Goal: Task Accomplishment & Management: Use online tool/utility

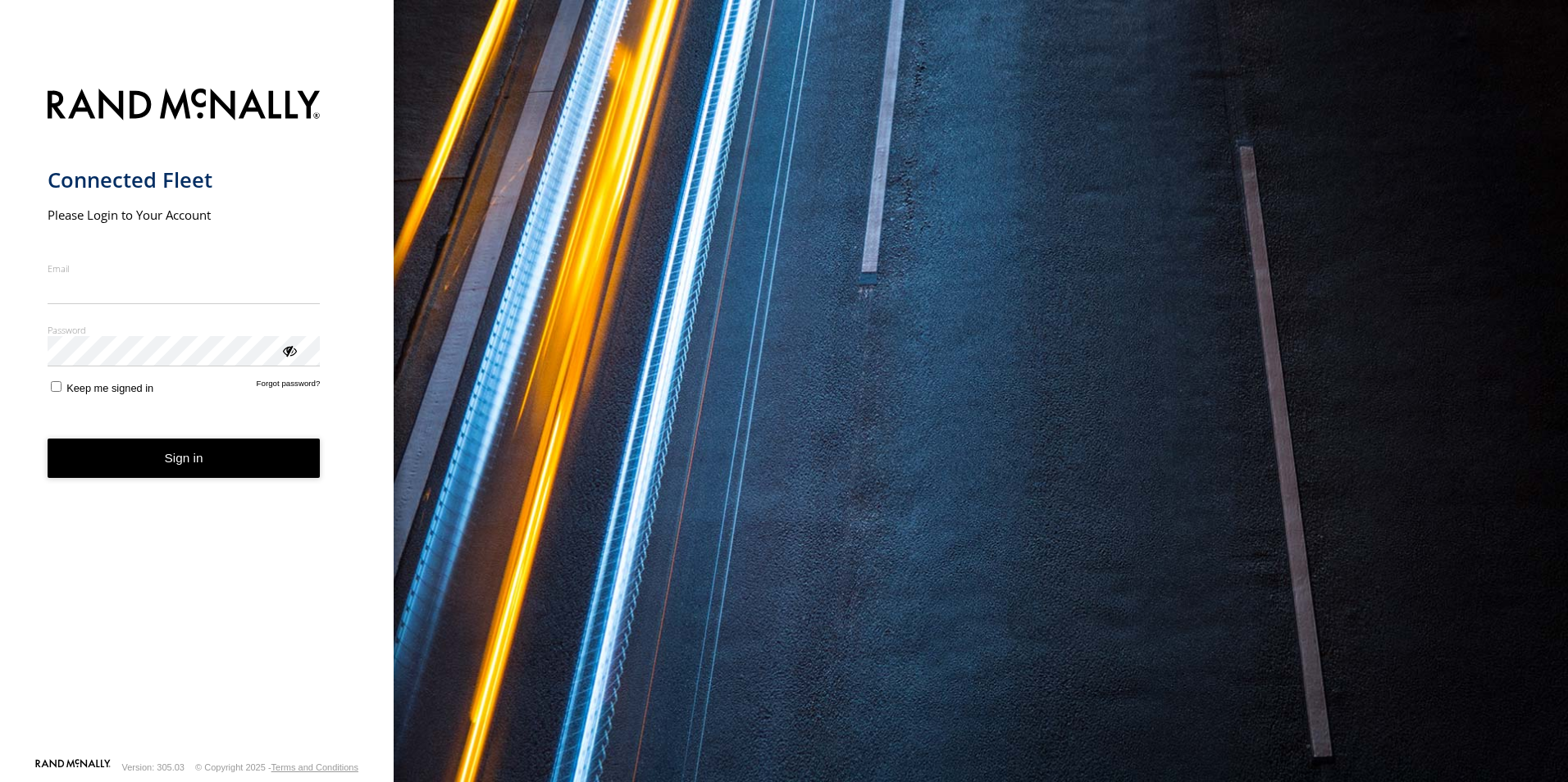
click at [198, 292] on input "Email" at bounding box center [184, 289] width 273 height 29
type input "**********"
click at [204, 458] on button "Sign in" at bounding box center [184, 458] width 273 height 40
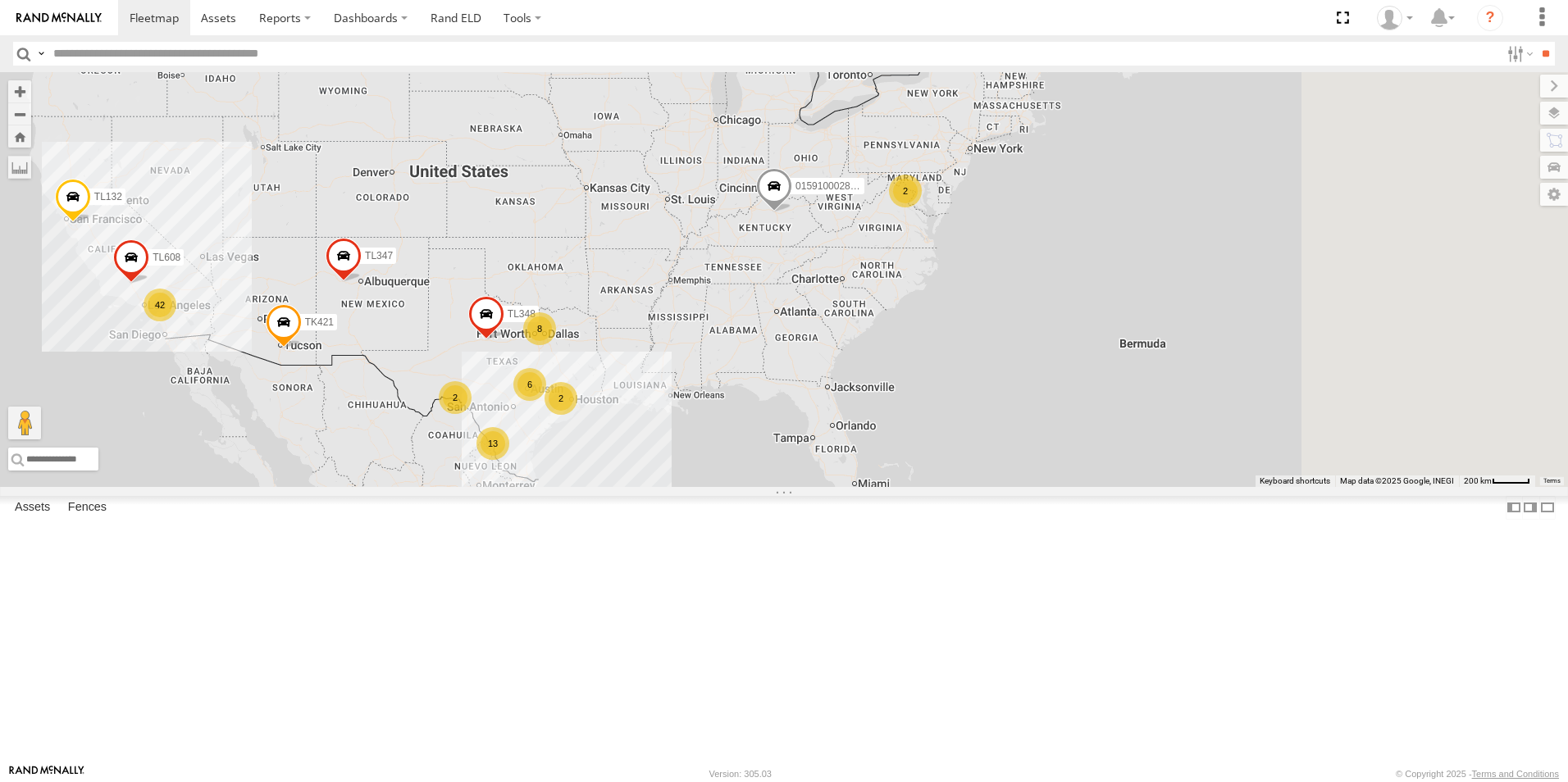
drag, startPoint x: 899, startPoint y: 183, endPoint x: 588, endPoint y: 226, distance: 314.0
click at [588, 226] on div "015910002848003 13 42 8 2 6 2 TL348 TL132 2 TL347 TL608 TK421" at bounding box center [784, 279] width 1568 height 414
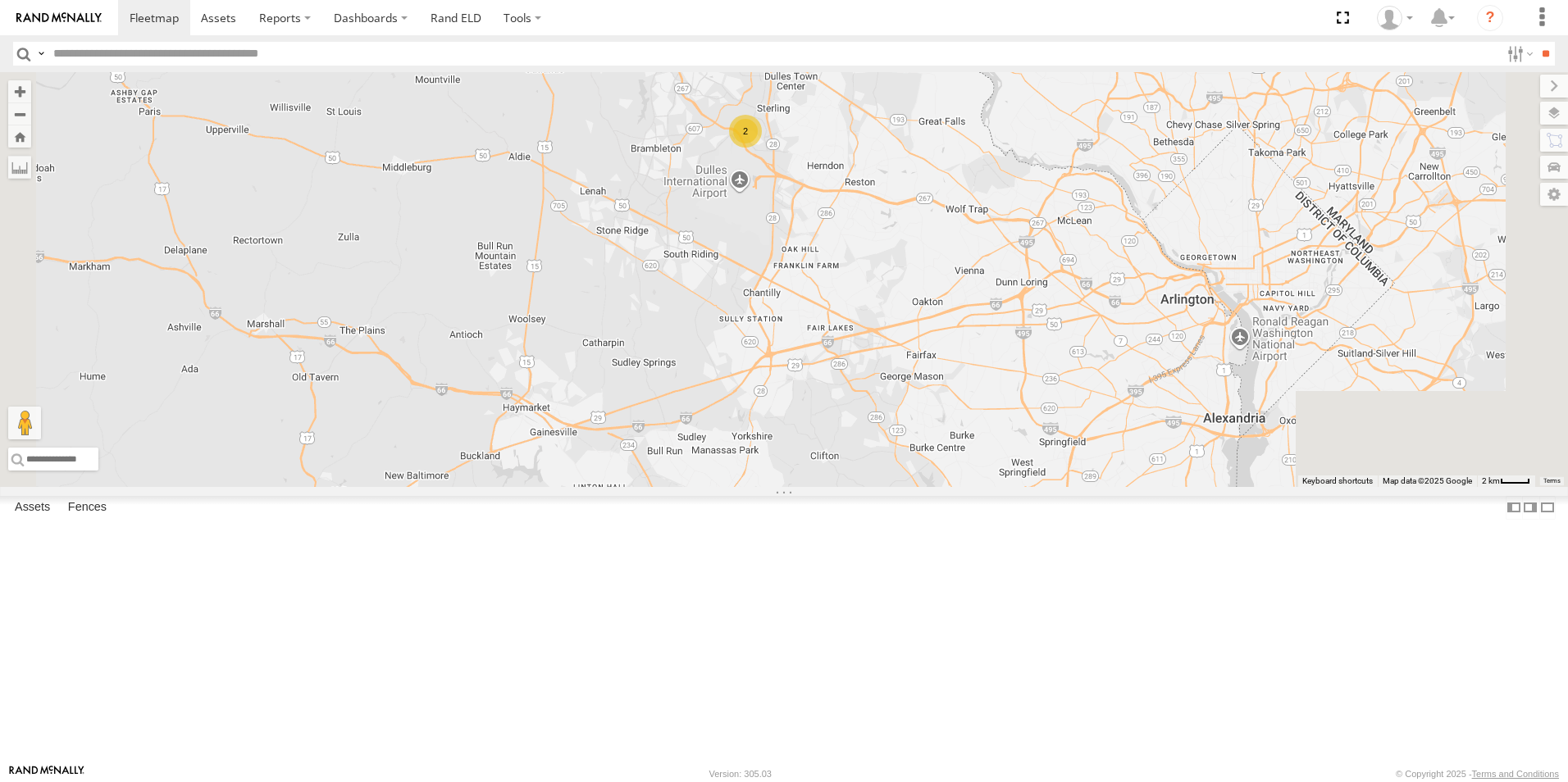
drag, startPoint x: 974, startPoint y: 236, endPoint x: 869, endPoint y: 543, distance: 324.5
click at [869, 487] on div "015910002848003 TL348 TL132 TL347 TL608 TK421 2" at bounding box center [784, 279] width 1568 height 414
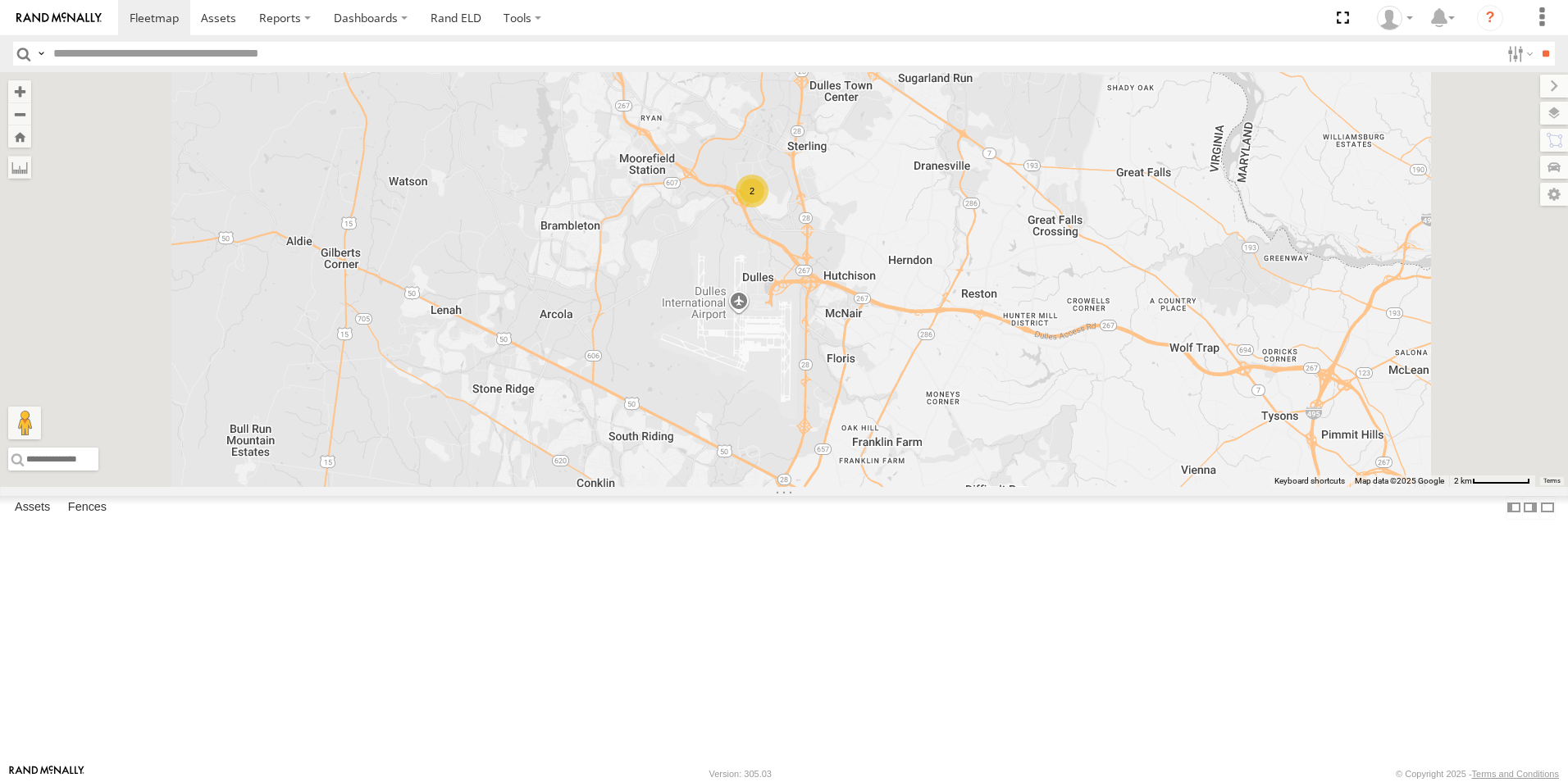
click at [768, 208] on div "2" at bounding box center [751, 191] width 33 height 33
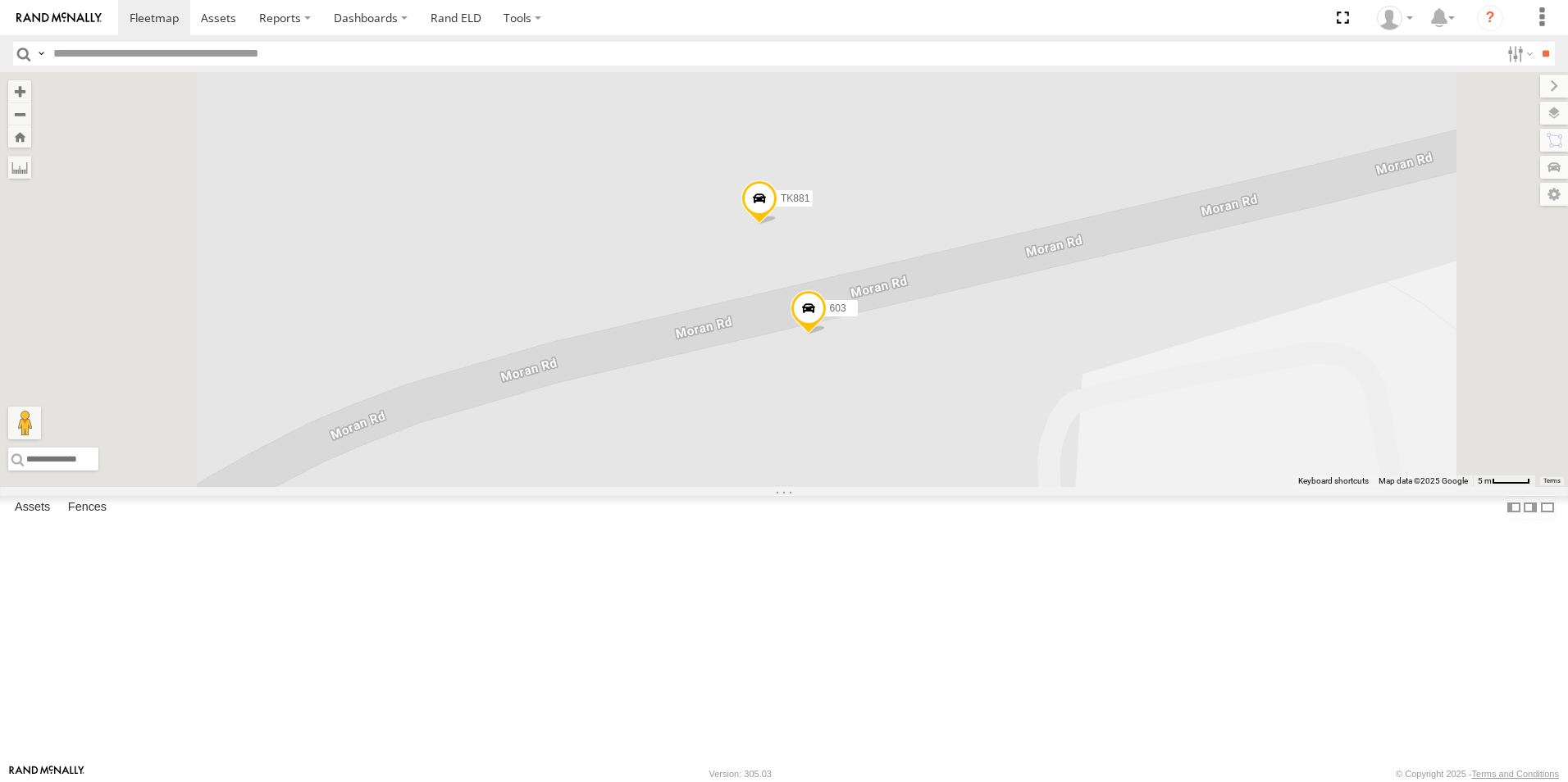
click at [810, 204] on span "TK881" at bounding box center [795, 198] width 28 height 11
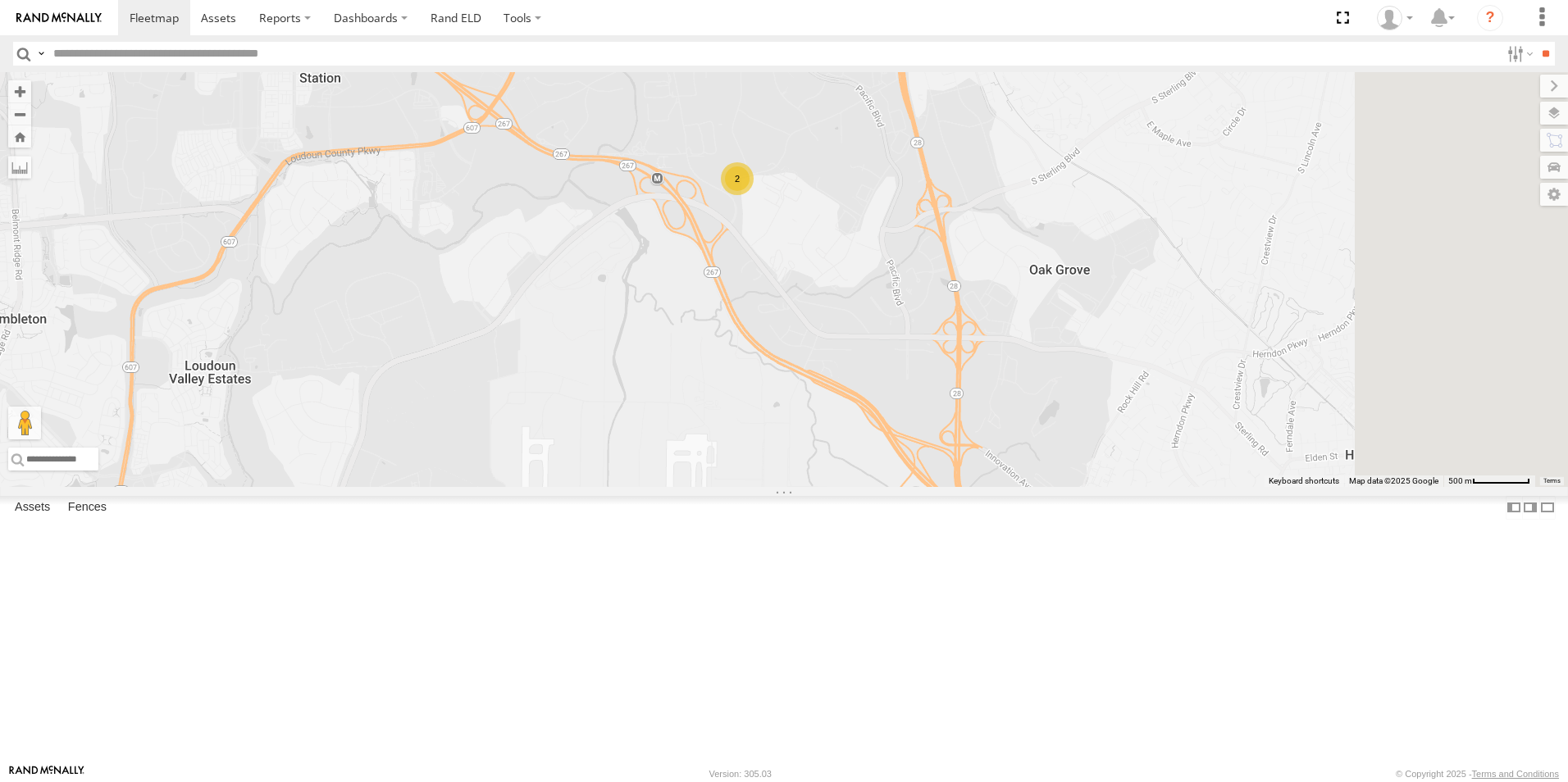
drag, startPoint x: 1173, startPoint y: 271, endPoint x: 1001, endPoint y: 272, distance: 172.0
click at [1001, 272] on div "015910002848003 TL348 TL132 TL347 TL608 TK421 2" at bounding box center [784, 279] width 1568 height 414
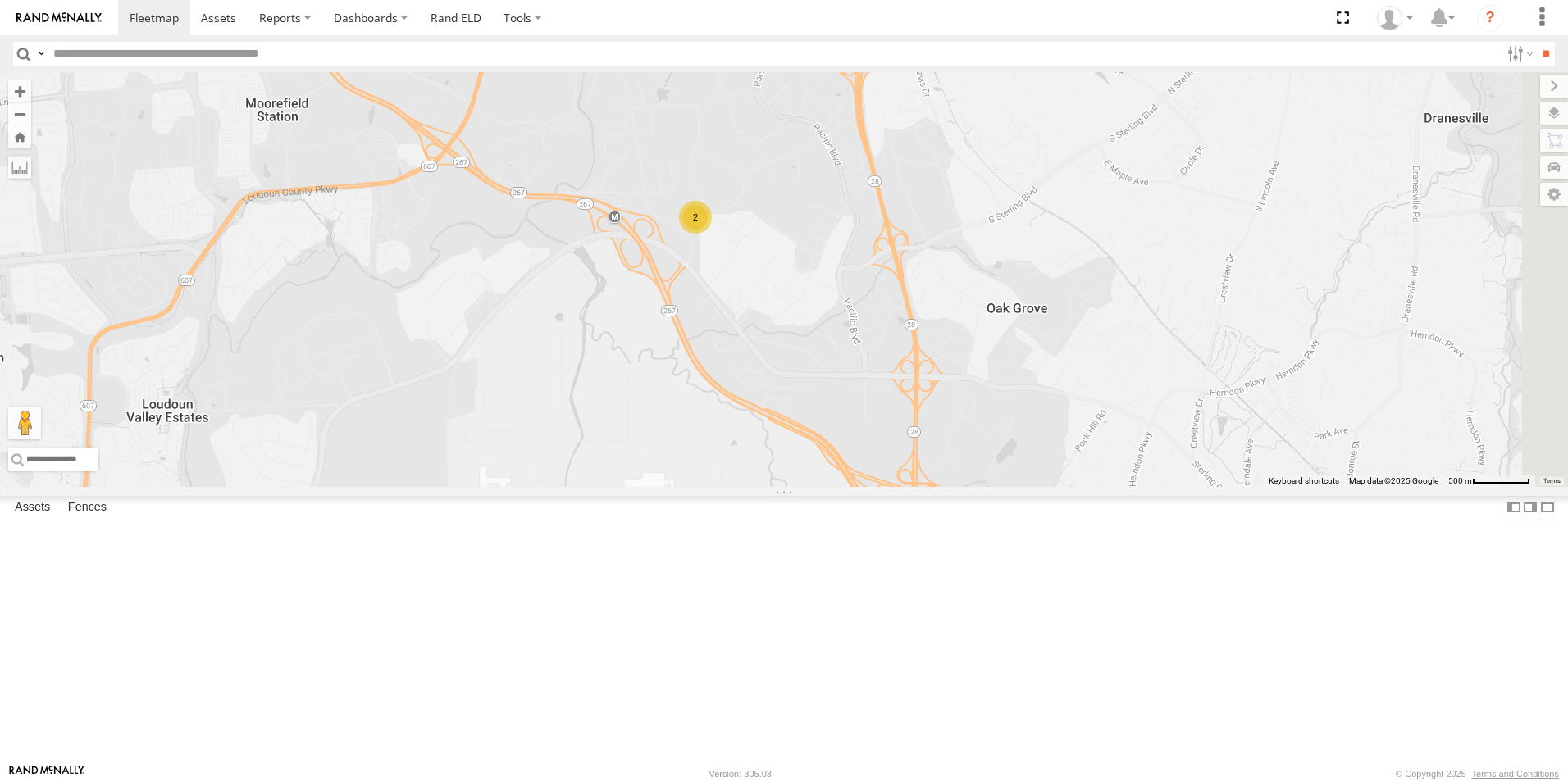
drag, startPoint x: 950, startPoint y: 222, endPoint x: 942, endPoint y: 269, distance: 47.7
click at [942, 269] on div "015910002848003 TL348 TL132 TL347 TL608 TK421 2" at bounding box center [784, 279] width 1568 height 414
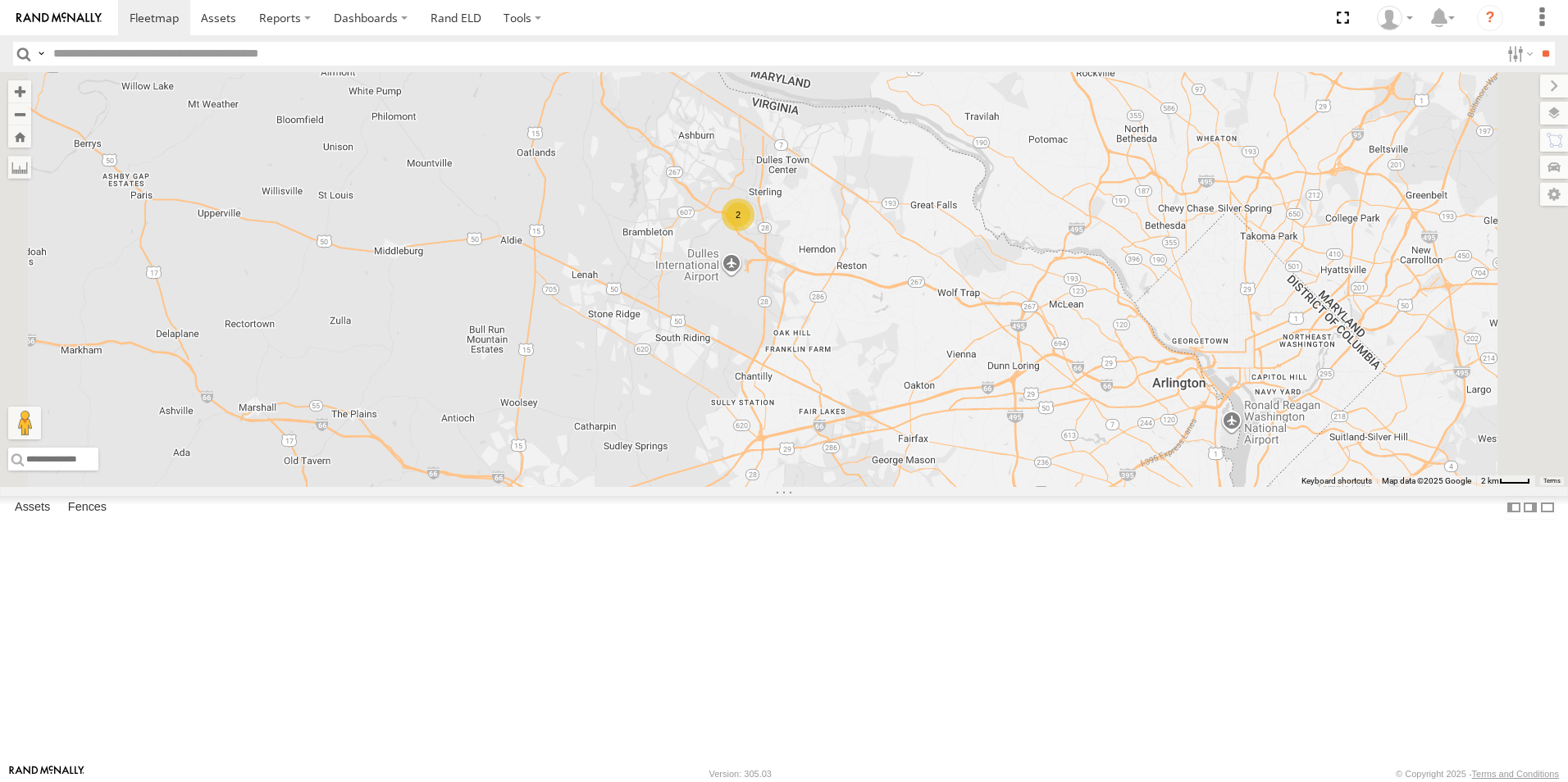
click at [0, 0] on div "9916 (ELD)" at bounding box center [0, 0] width 0 height 0
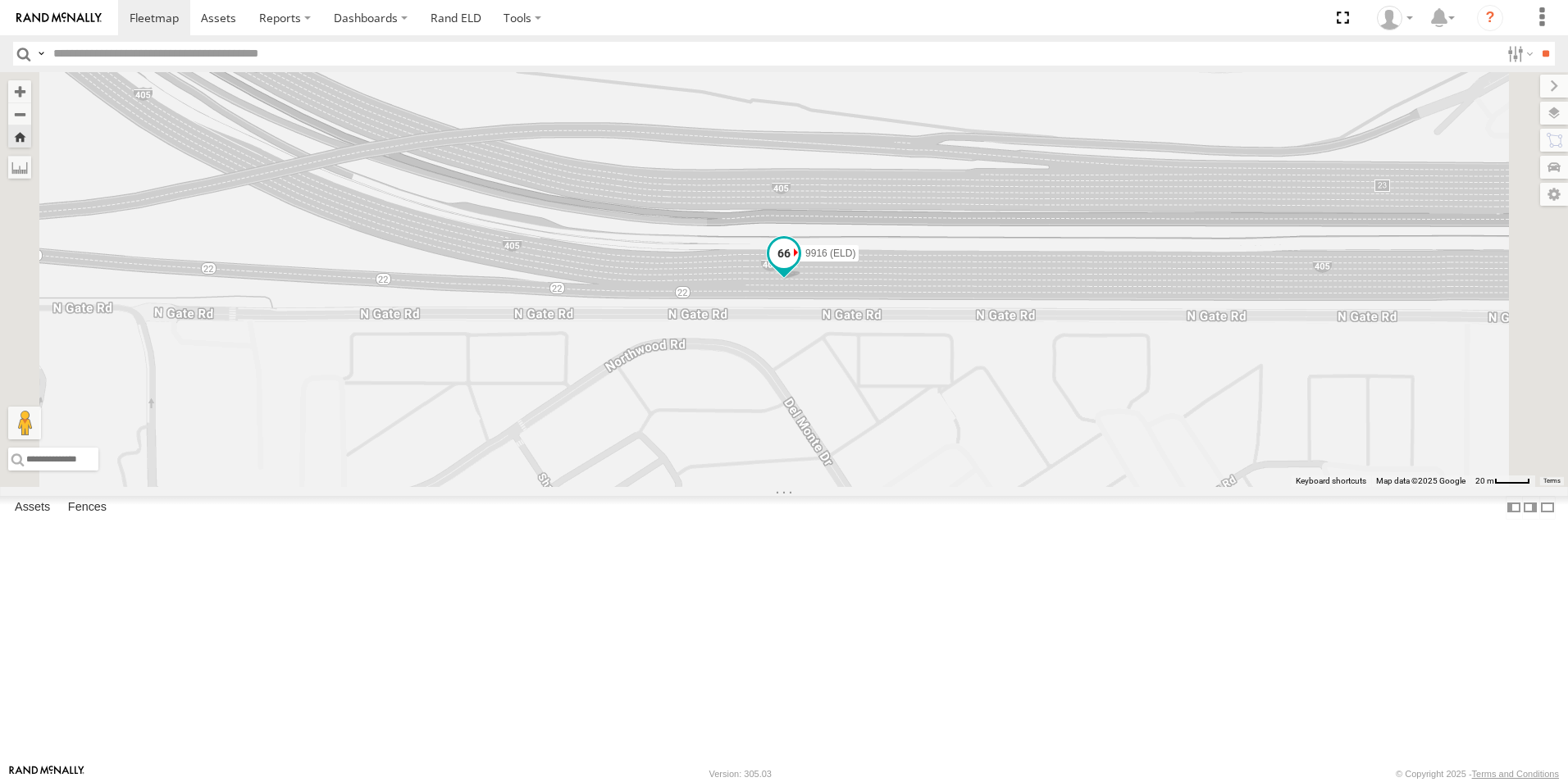
click at [799, 268] on span at bounding box center [783, 253] width 29 height 29
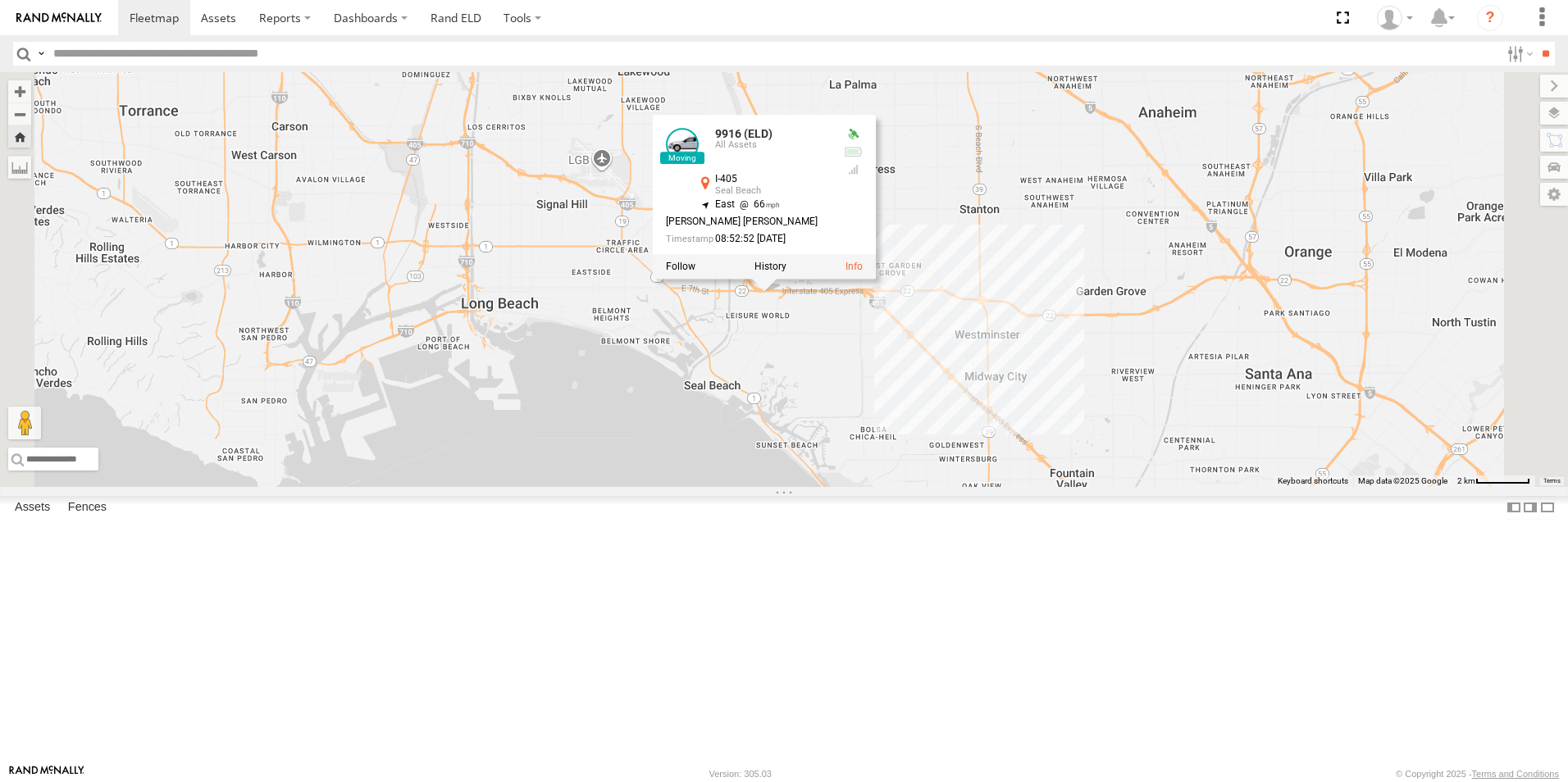
click at [1127, 259] on div "9916 (ELD) 9916 (ELD) All Assets I-405 Seal Beach 33.77415 , -118.08305 East 66…" at bounding box center [784, 279] width 1568 height 414
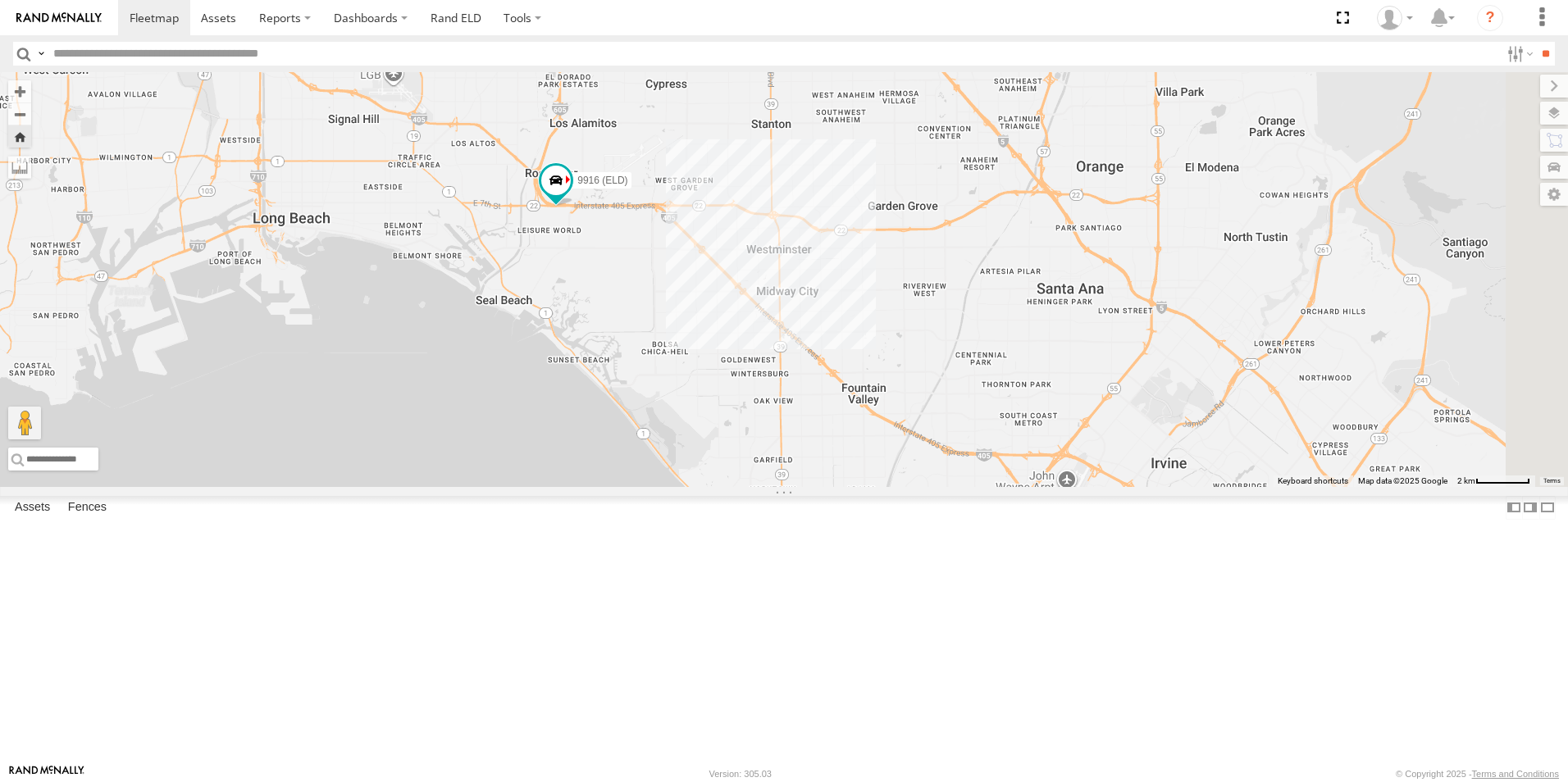
drag, startPoint x: 1331, startPoint y: 282, endPoint x: 1121, endPoint y: 198, distance: 226.2
click at [1121, 198] on div "9916 (ELD)" at bounding box center [784, 279] width 1568 height 414
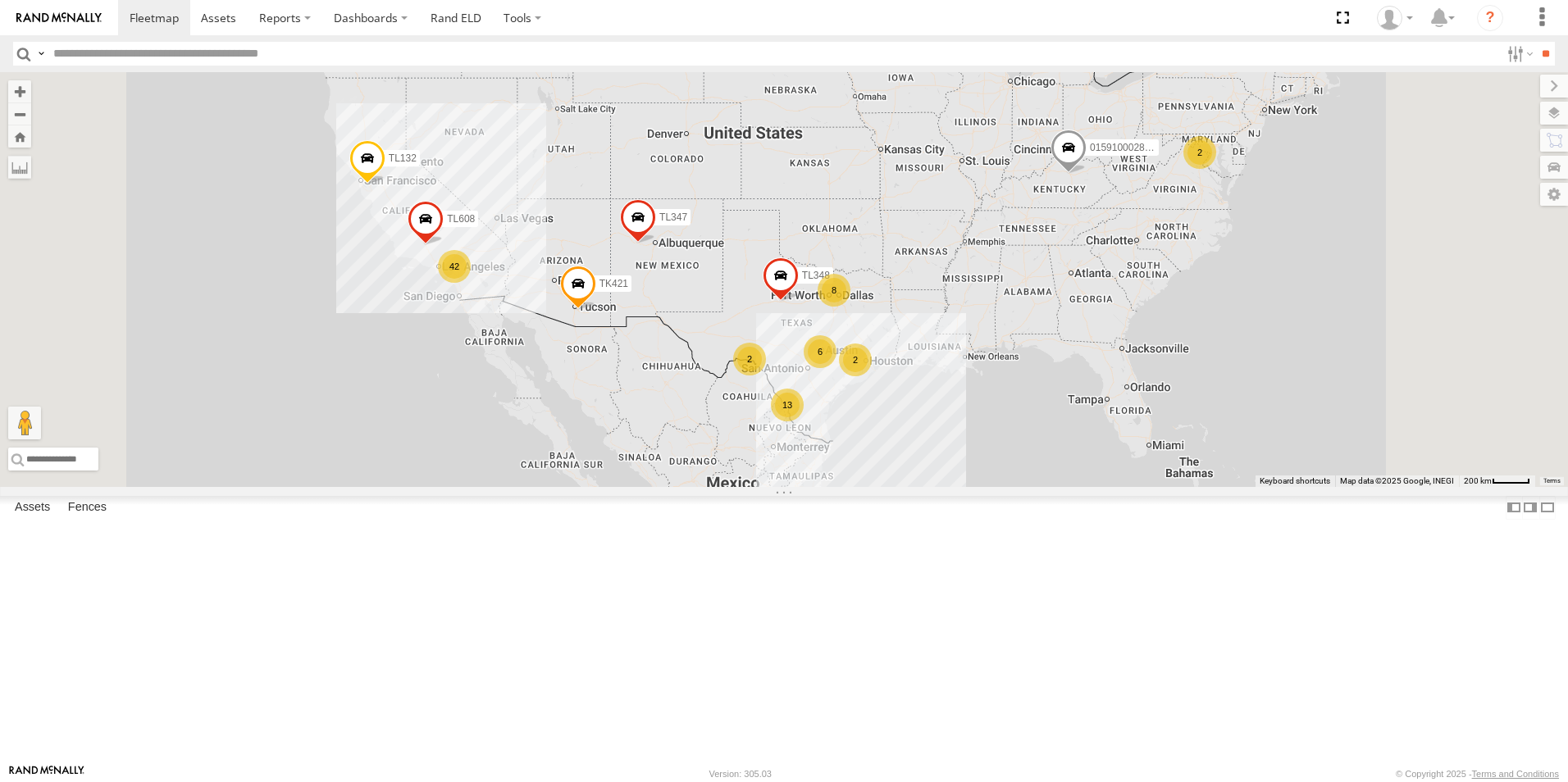
click at [471, 283] on div "42" at bounding box center [453, 266] width 33 height 33
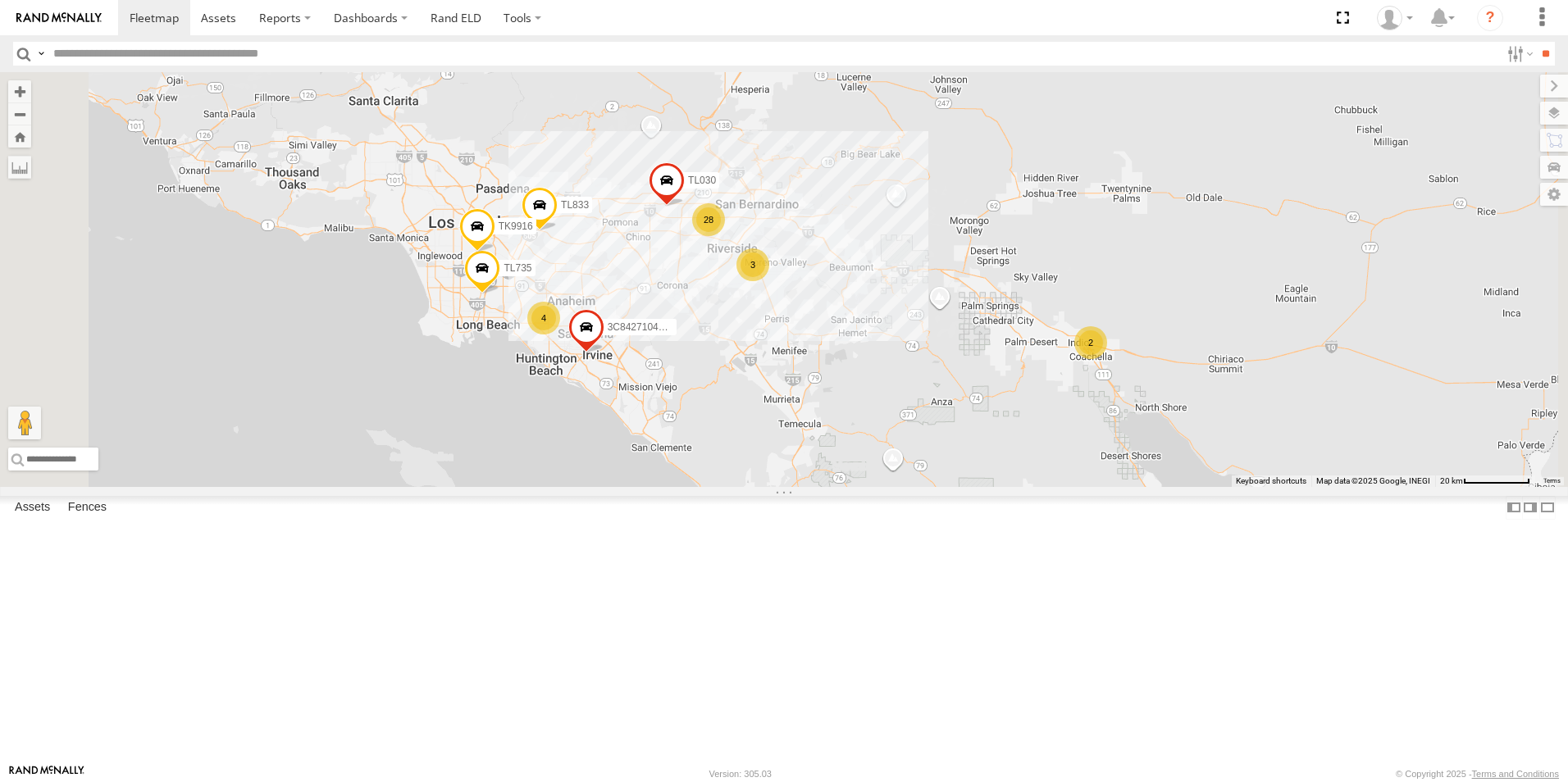
click at [560, 335] on div "4" at bounding box center [544, 317] width 33 height 33
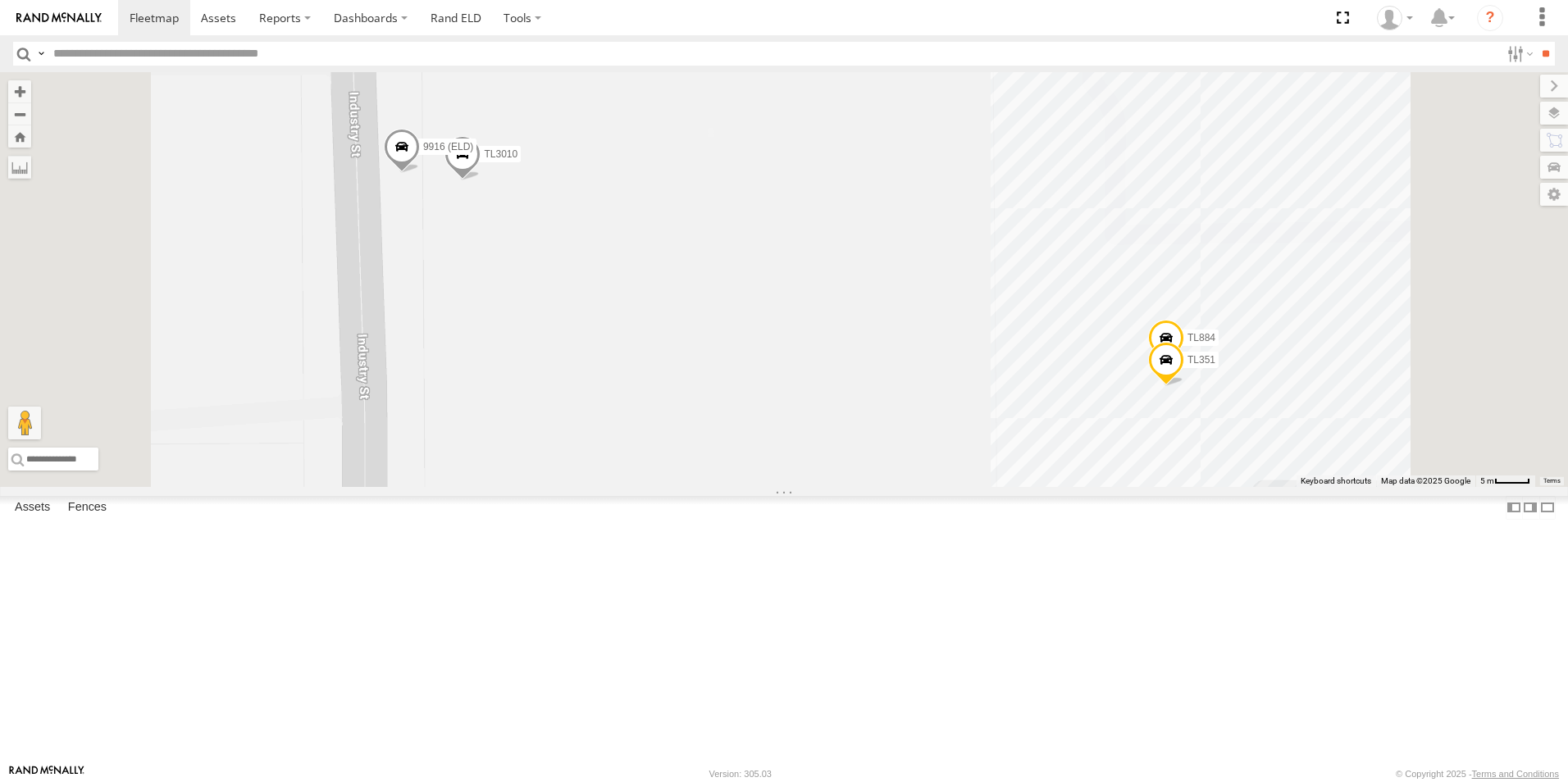
click at [473, 153] on span "9916 (ELD)" at bounding box center [448, 147] width 50 height 11
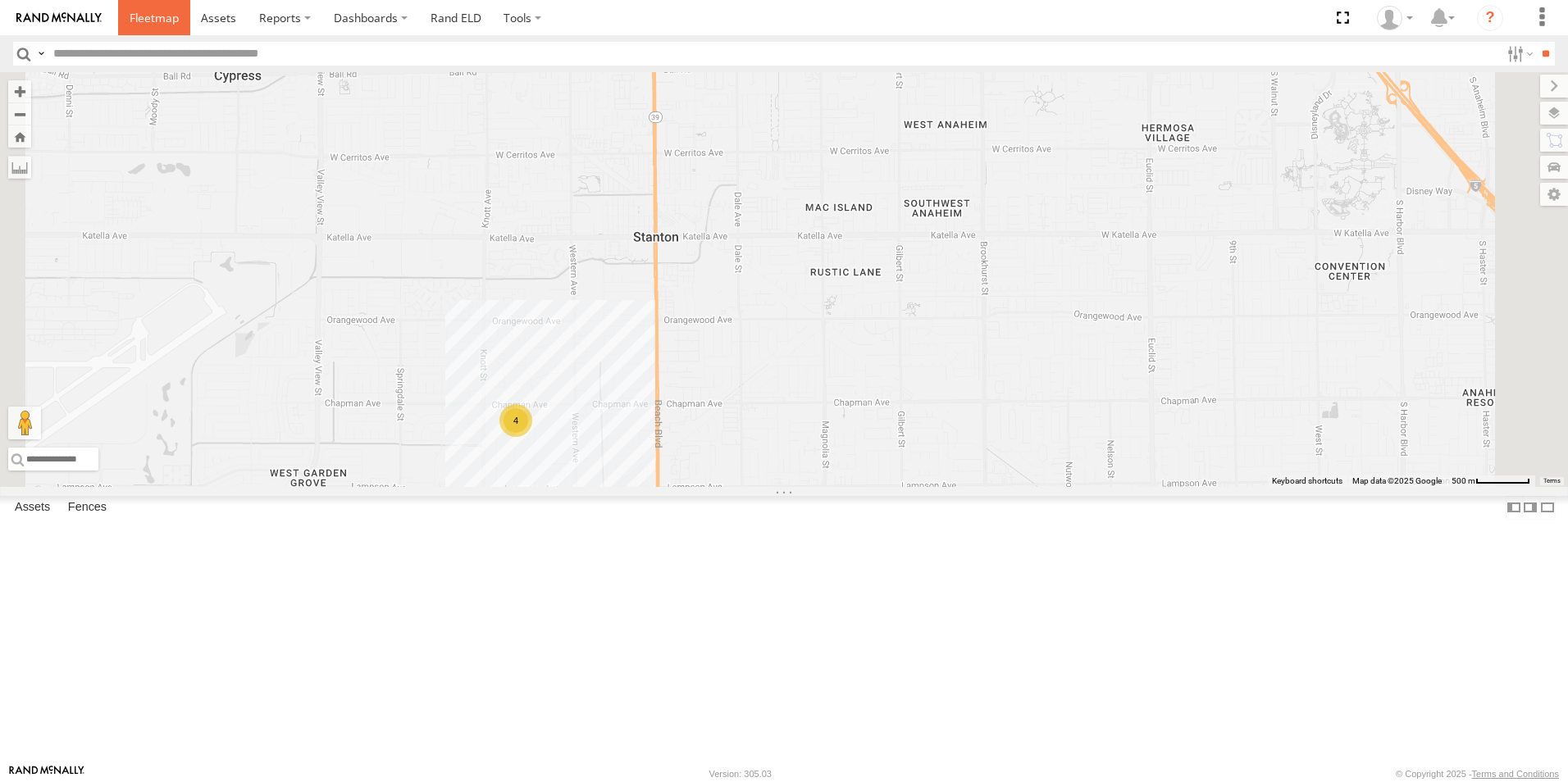
click at [155, 18] on span at bounding box center [155, 18] width 49 height 16
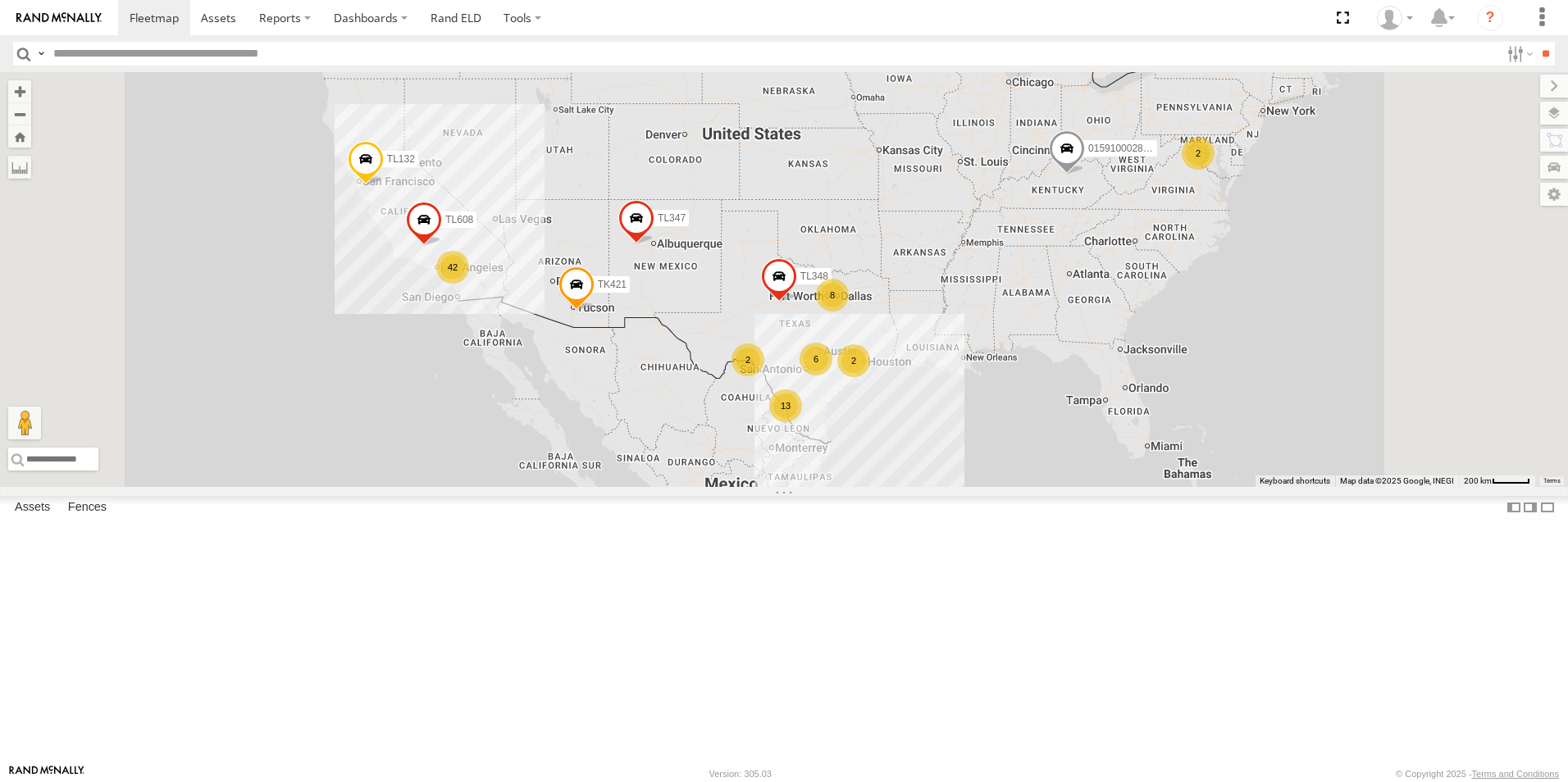
click at [870, 377] on div "2" at bounding box center [853, 361] width 33 height 33
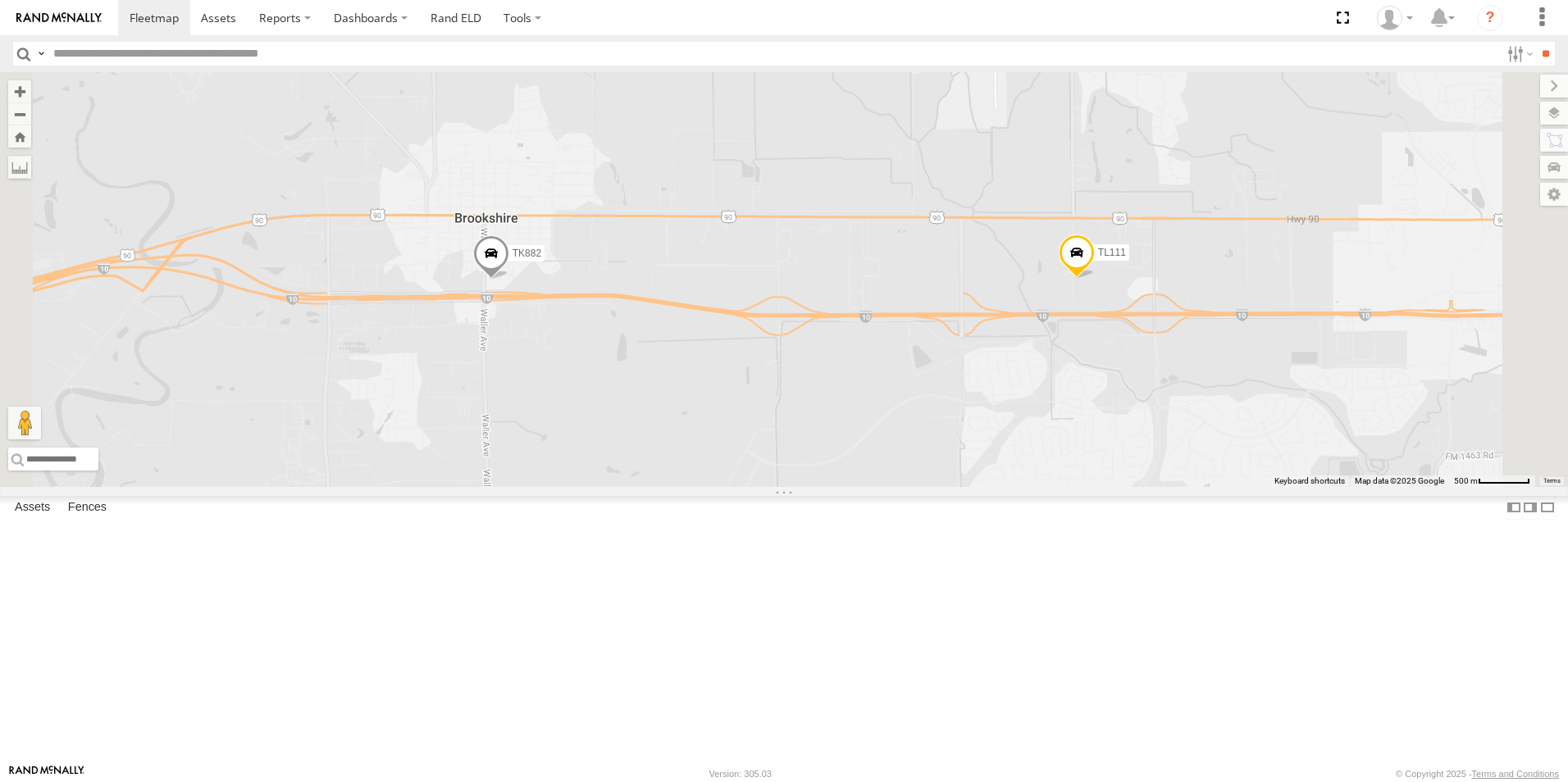
click at [509, 279] on span at bounding box center [491, 257] width 36 height 44
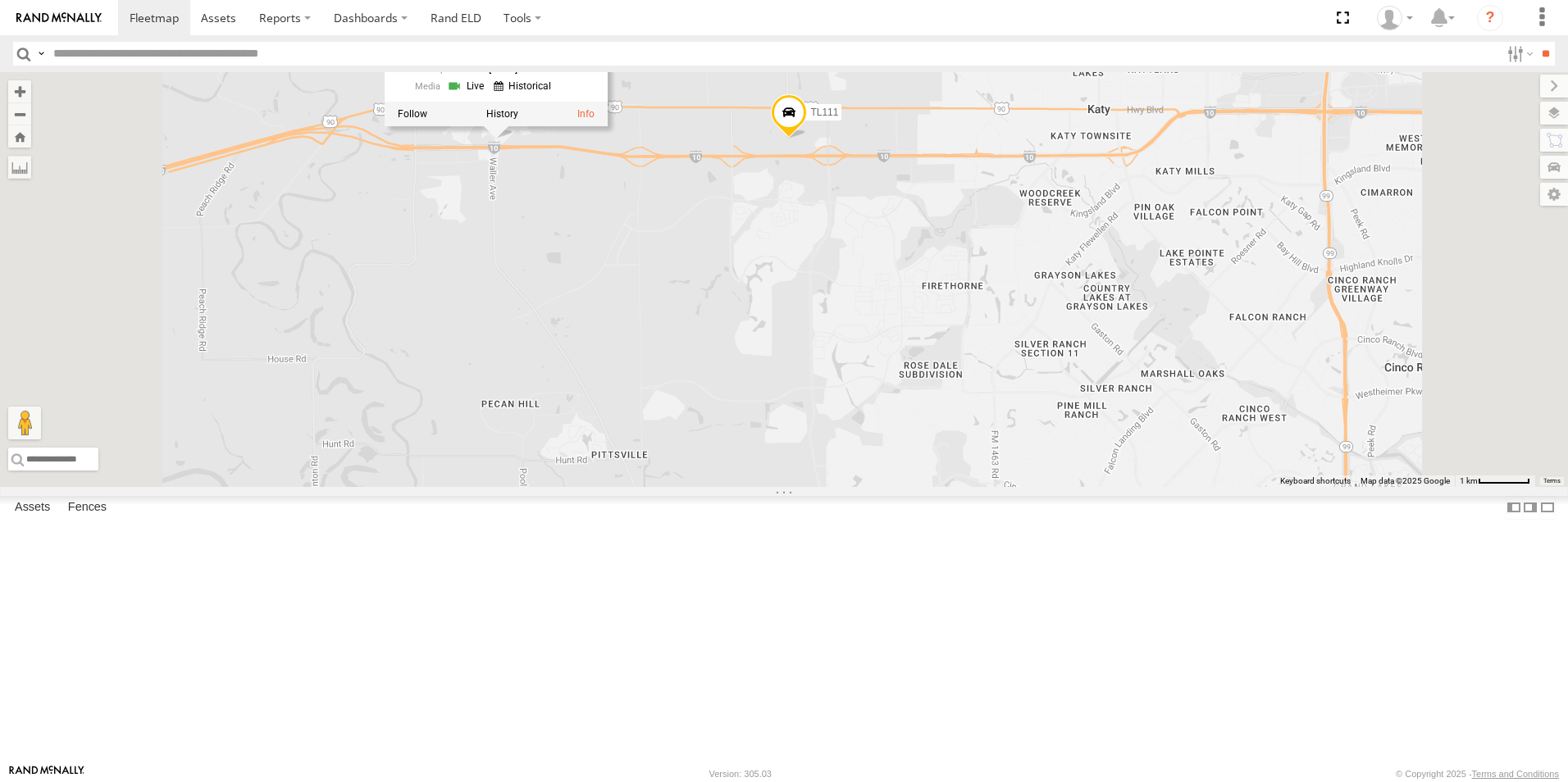
drag, startPoint x: 993, startPoint y: 437, endPoint x: 1045, endPoint y: 507, distance: 87.2
click at [1045, 487] on div "015910002848003 TL348 TL132 TL347 TL608 TK421 TL111 TK882 TK882 All Assets FM 3…" at bounding box center [784, 279] width 1568 height 414
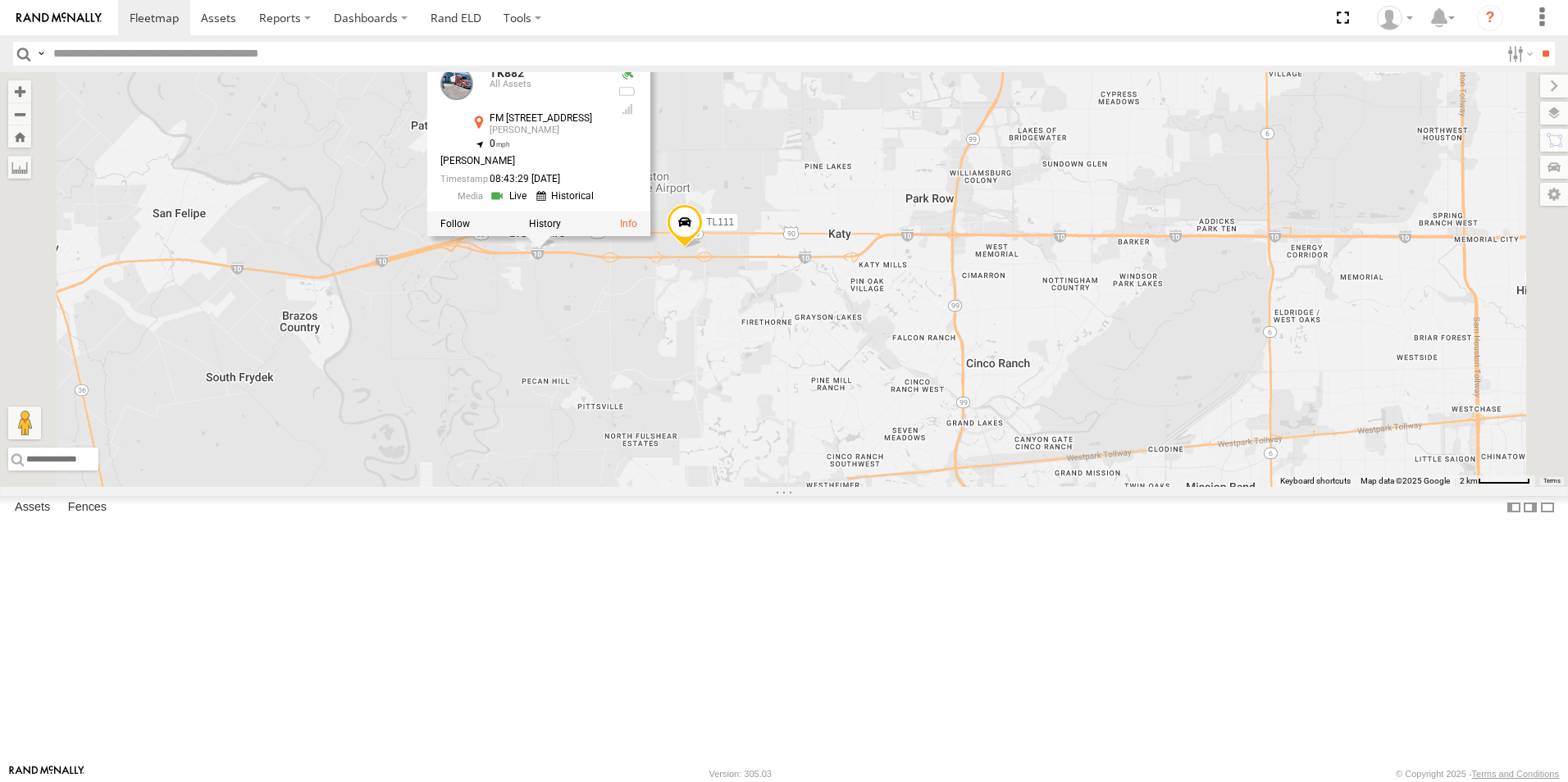
click at [872, 469] on div "015910002848003 TL348 TL132 TL347 TL608 TK421 TL111 TK882 TK882 All Assets FM 3…" at bounding box center [784, 279] width 1568 height 414
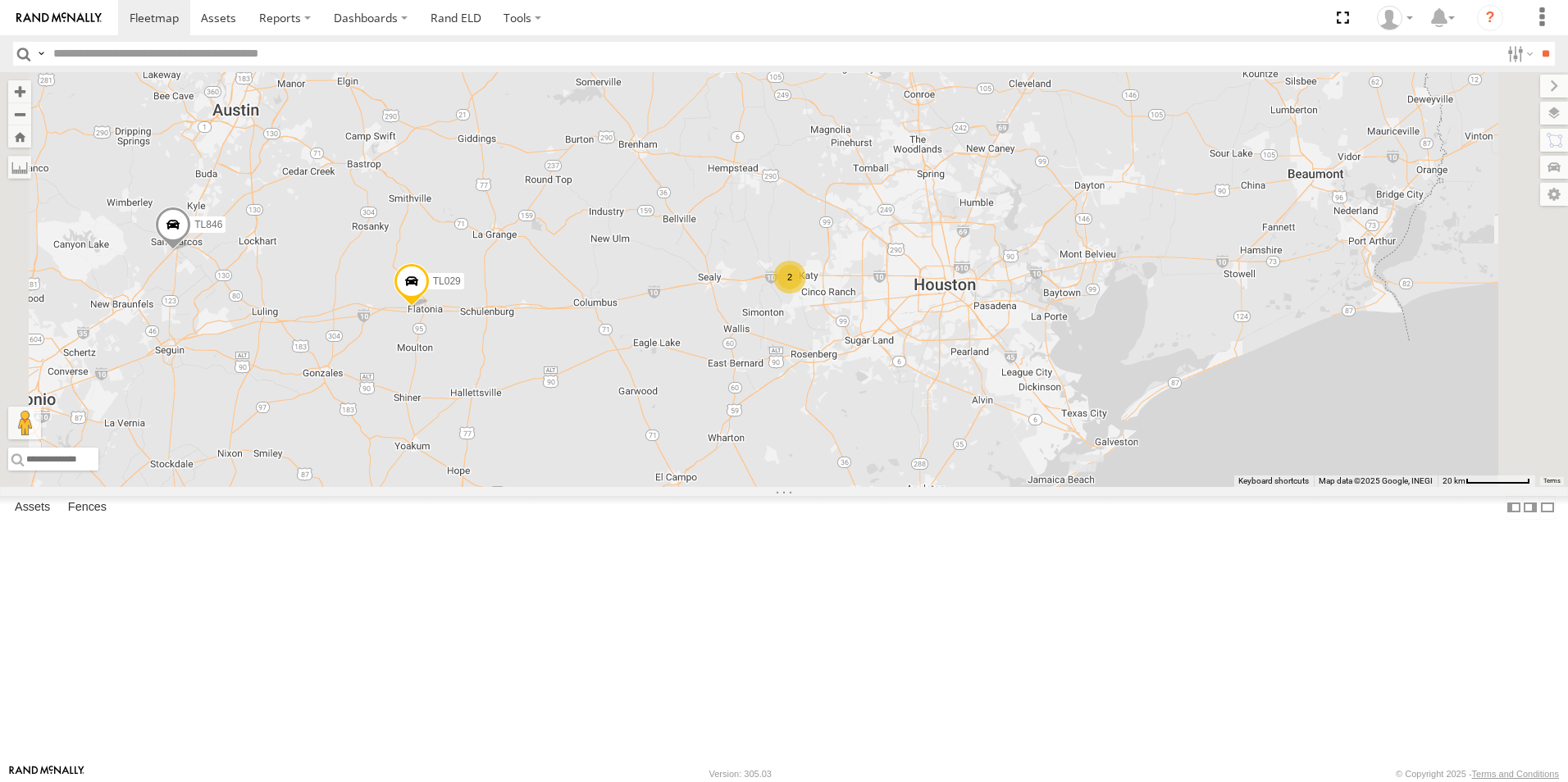
drag, startPoint x: 732, startPoint y: 543, endPoint x: 853, endPoint y: 500, distance: 128.4
click at [853, 487] on div "015910002848003 TL348 TL132 TL347 TL608 TK421 TL029 TL846 2" at bounding box center [784, 279] width 1568 height 414
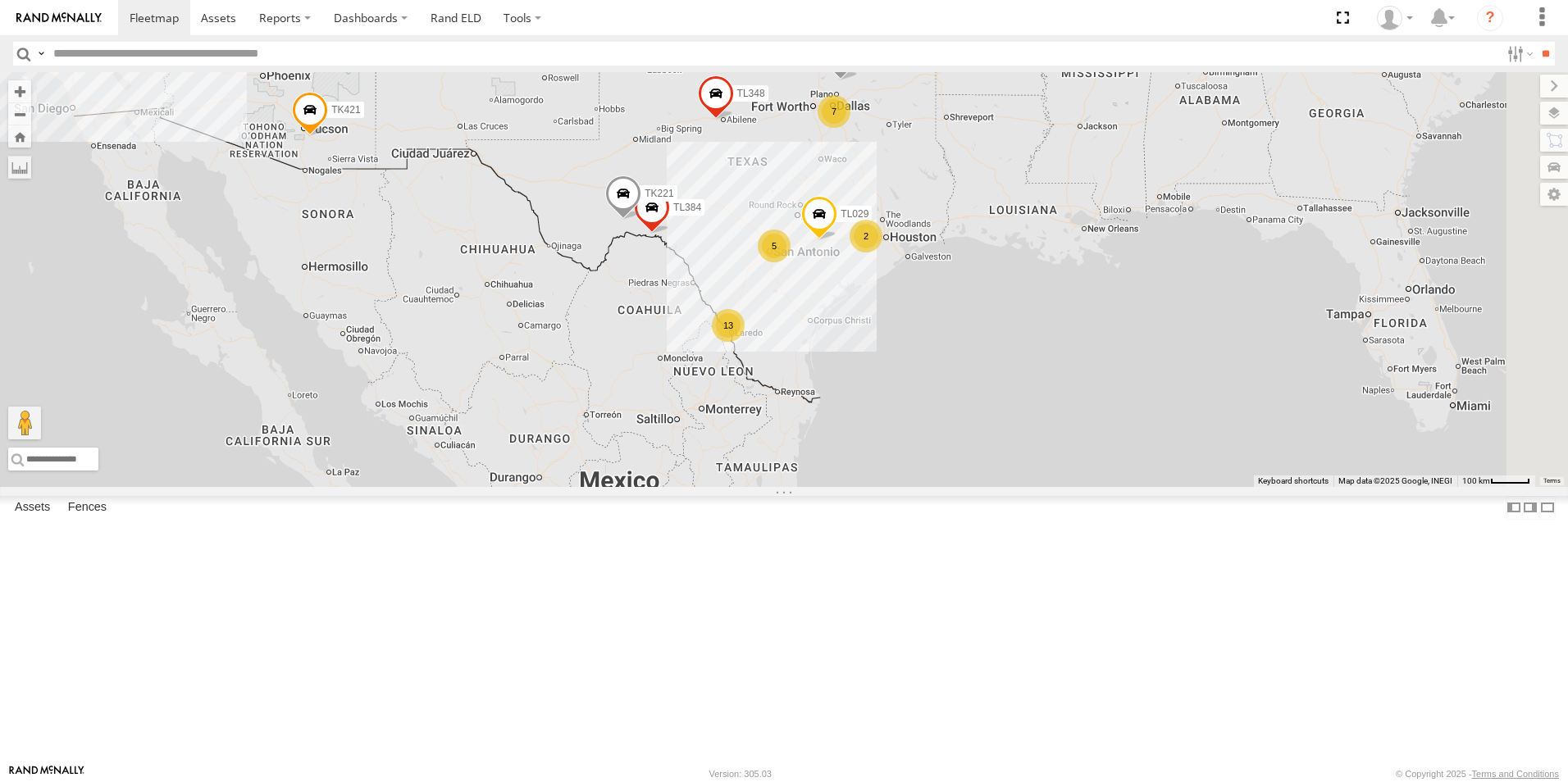
drag, startPoint x: 1060, startPoint y: 435, endPoint x: 872, endPoint y: 247, distance: 265.9
click at [872, 247] on div "TL348 015910002848003 TL132 TL347 TL608 TK421 13 35 7 2 5 TL384 TL029 5 2 TK221…" at bounding box center [784, 279] width 1568 height 414
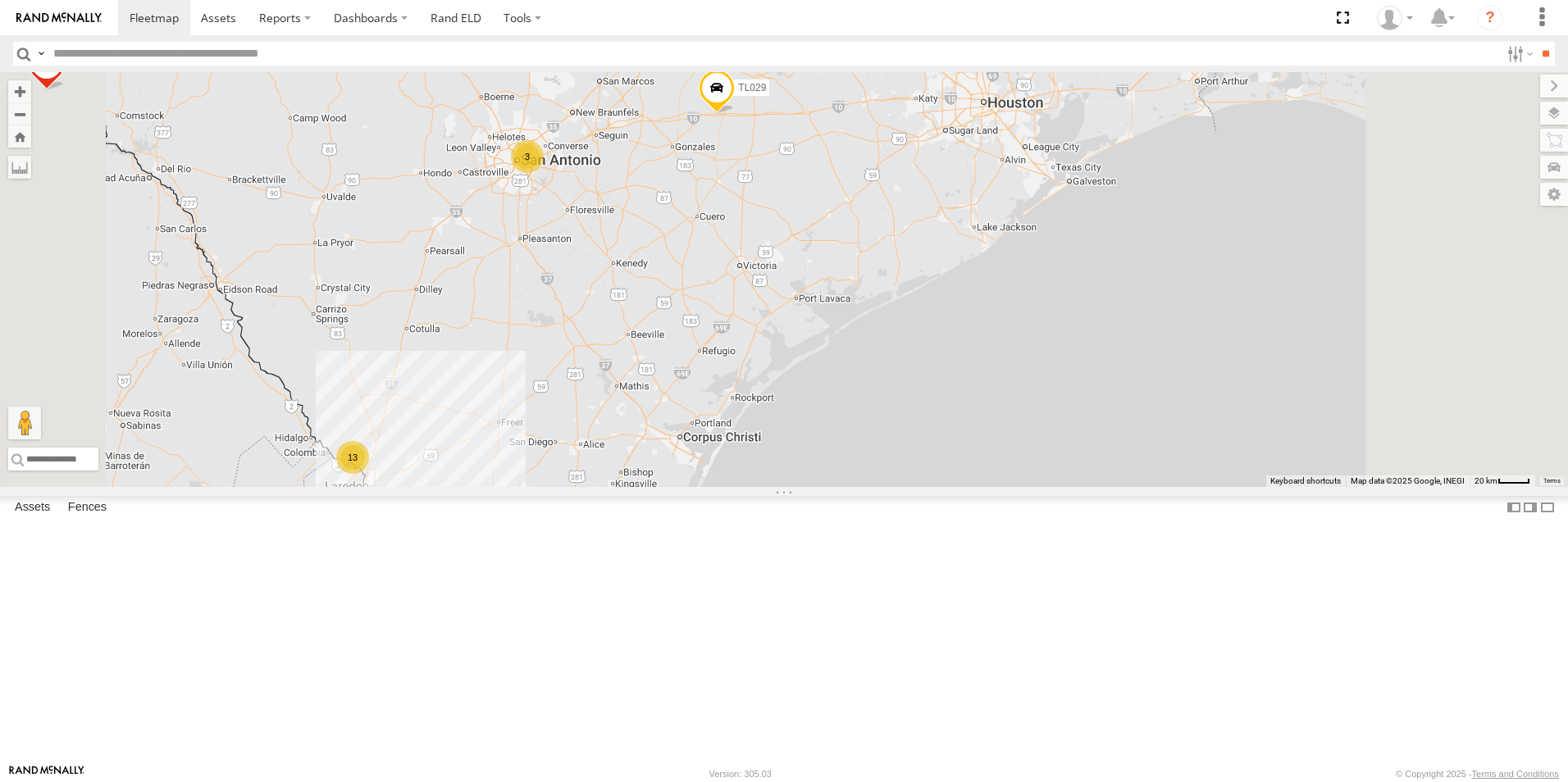
drag, startPoint x: 1057, startPoint y: 166, endPoint x: 1026, endPoint y: 435, distance: 270.8
click at [1026, 435] on div "TL348 015910002848003 TL132 TL347 TL608 TK421 TL384 TL029 TK221 TK938 13 3" at bounding box center [784, 279] width 1568 height 414
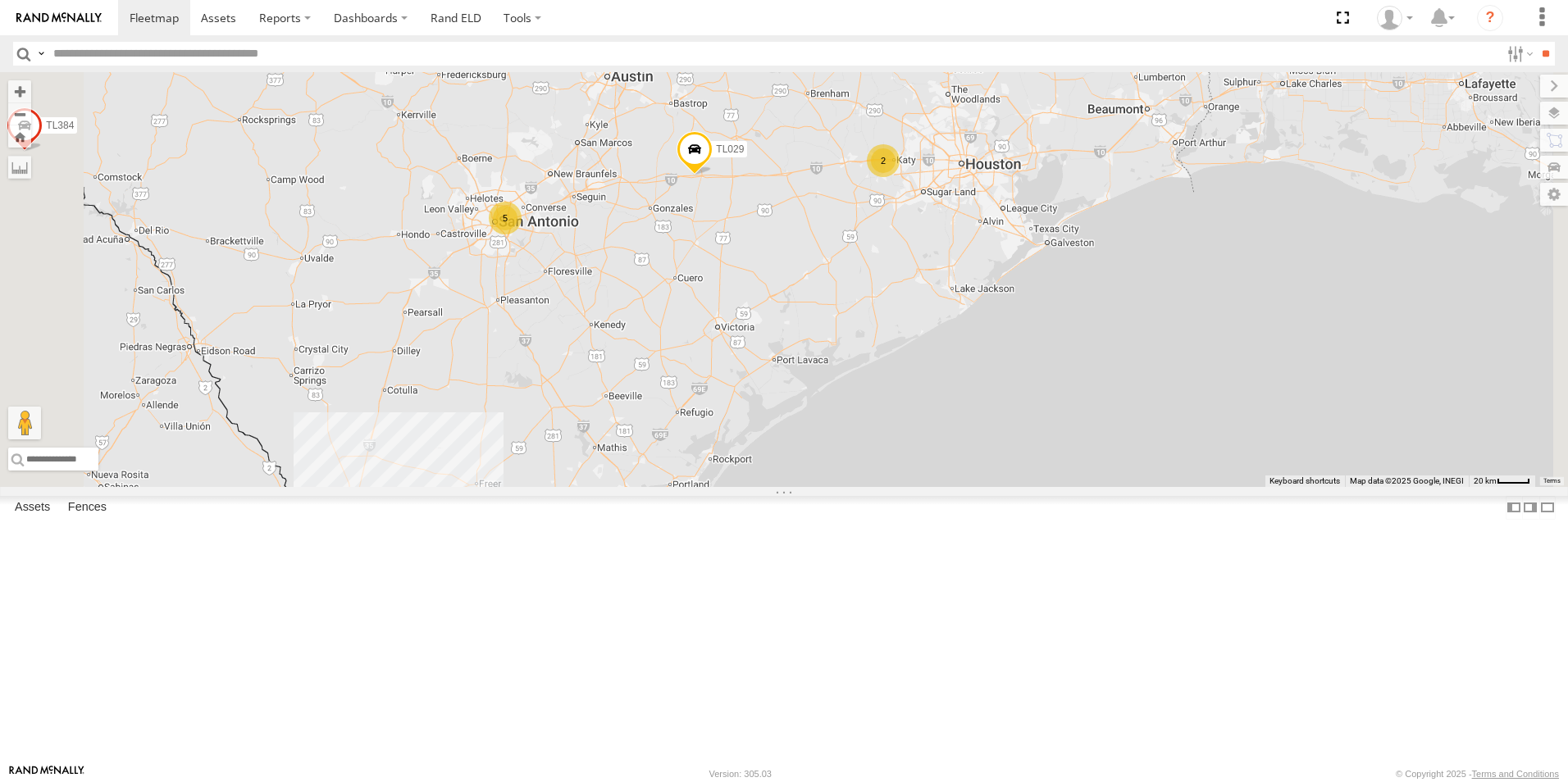
drag, startPoint x: 1068, startPoint y: 353, endPoint x: 999, endPoint y: 481, distance: 145.4
click at [999, 481] on div "TL348 015910002848003 TL132 TL347 TL608 TK421 TL384 TL029 TK221 TK938 13 5 2" at bounding box center [784, 279] width 1568 height 414
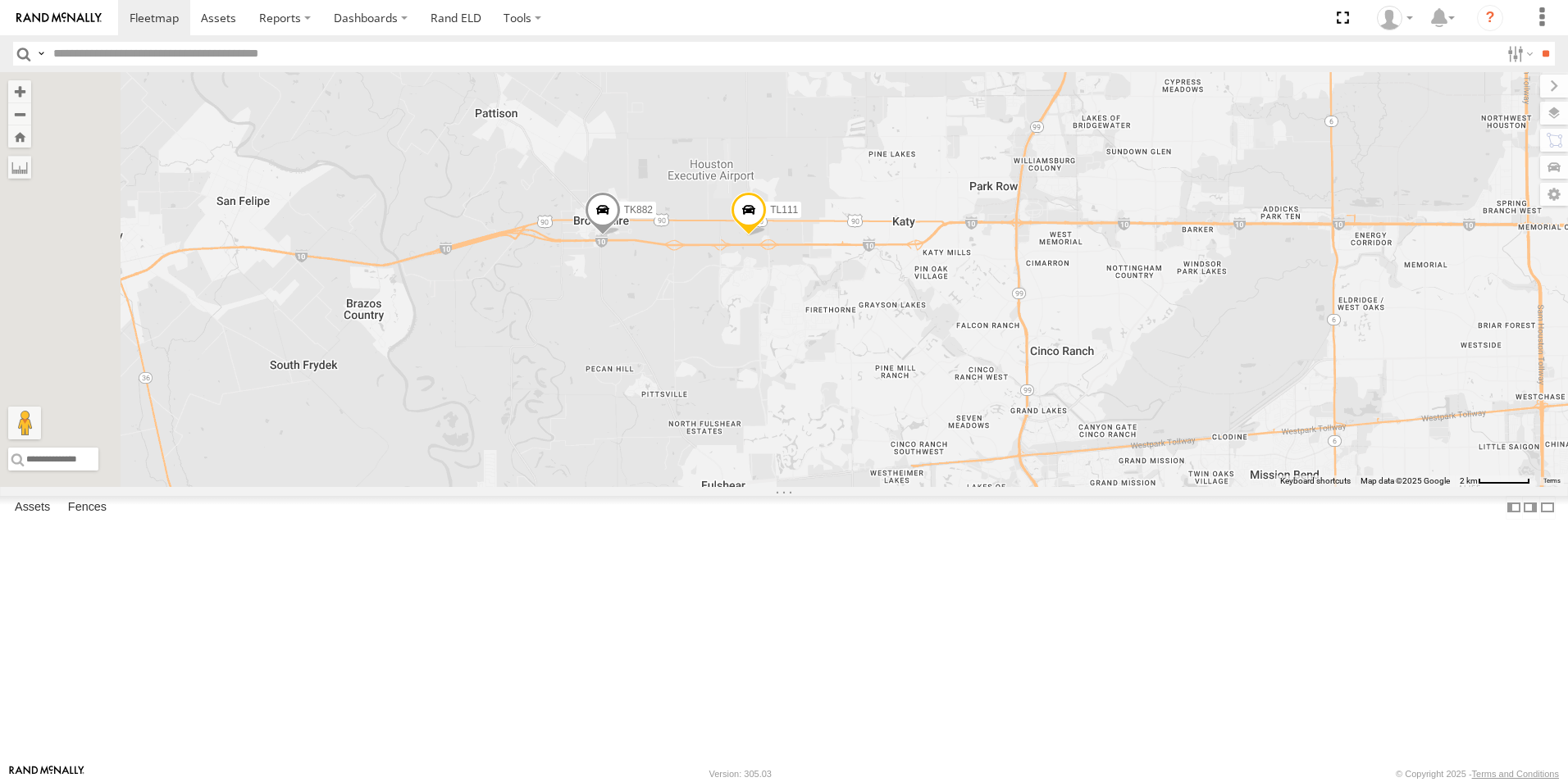
drag, startPoint x: 856, startPoint y: 401, endPoint x: 918, endPoint y: 464, distance: 88.4
click at [918, 464] on div "TL348 015910002848003 TL132 TL347 TL608 TK421 TL384 TL029 TK221 TK938 TL111 TK8…" at bounding box center [784, 279] width 1568 height 414
click at [624, 236] on span at bounding box center [605, 214] width 36 height 44
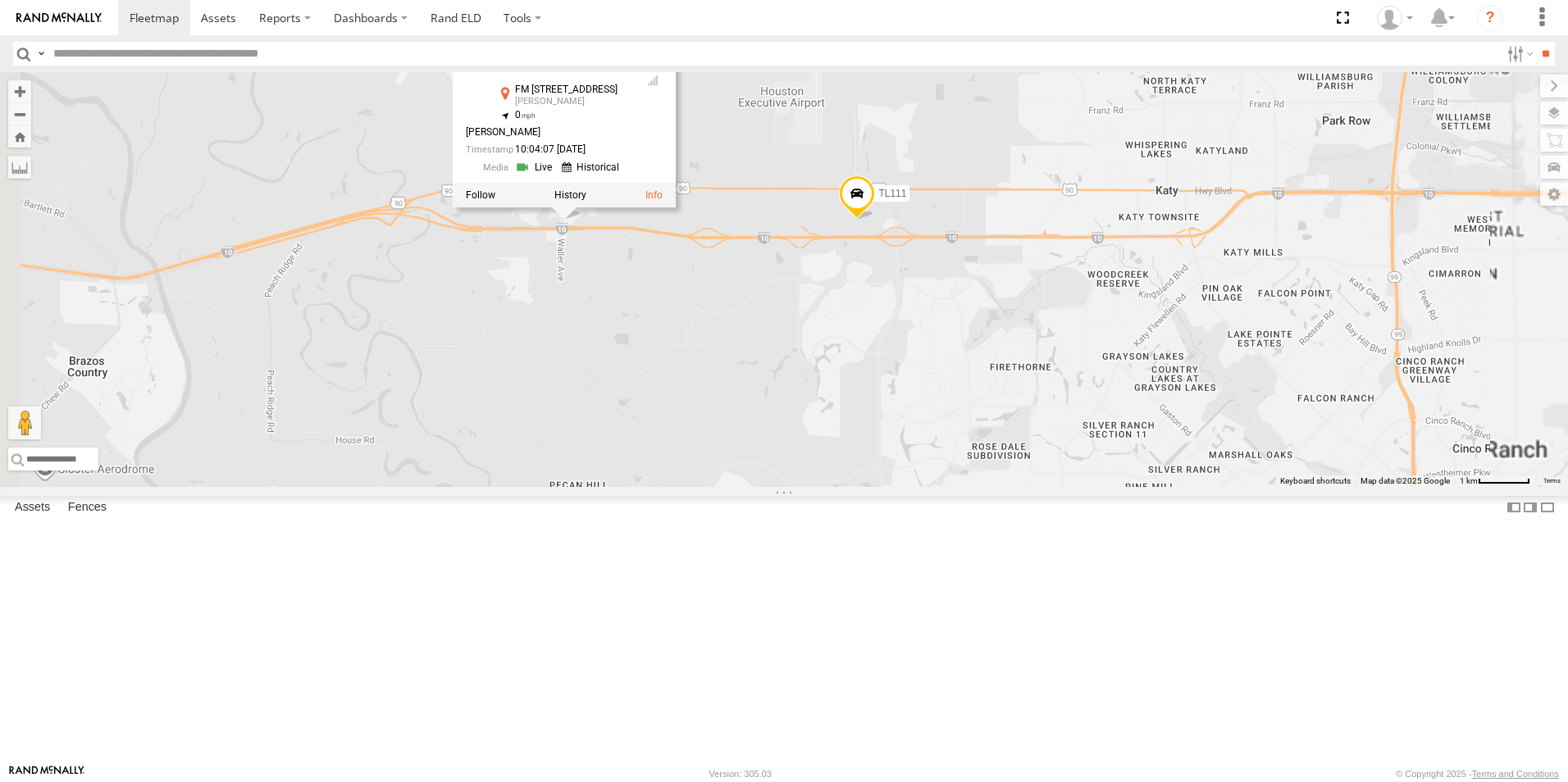
drag, startPoint x: 838, startPoint y: 380, endPoint x: 856, endPoint y: 477, distance: 98.7
click at [856, 477] on div "TL348 015910002848003 TL132 TL347 TL608 TK421 TL384 TL029 TK221 TK938 TL111 TK8…" at bounding box center [784, 279] width 1568 height 414
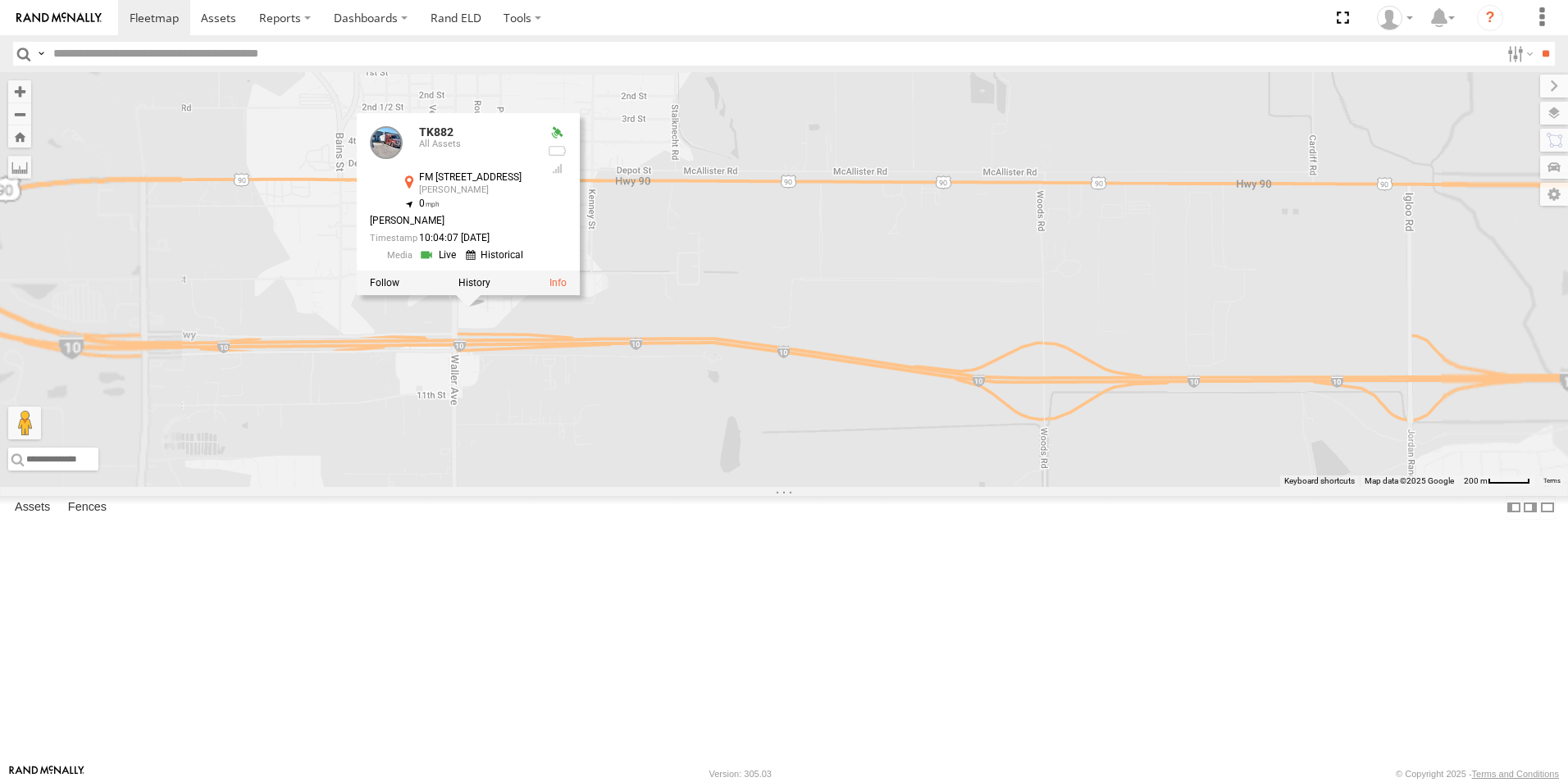
drag, startPoint x: 805, startPoint y: 437, endPoint x: 811, endPoint y: 529, distance: 92.2
click at [811, 487] on div "TL348 015910002848003 TL132 TL347 TL608 TK421 TL384 TL029 TK221 TK938 TL111 TK8…" at bounding box center [784, 279] width 1568 height 414
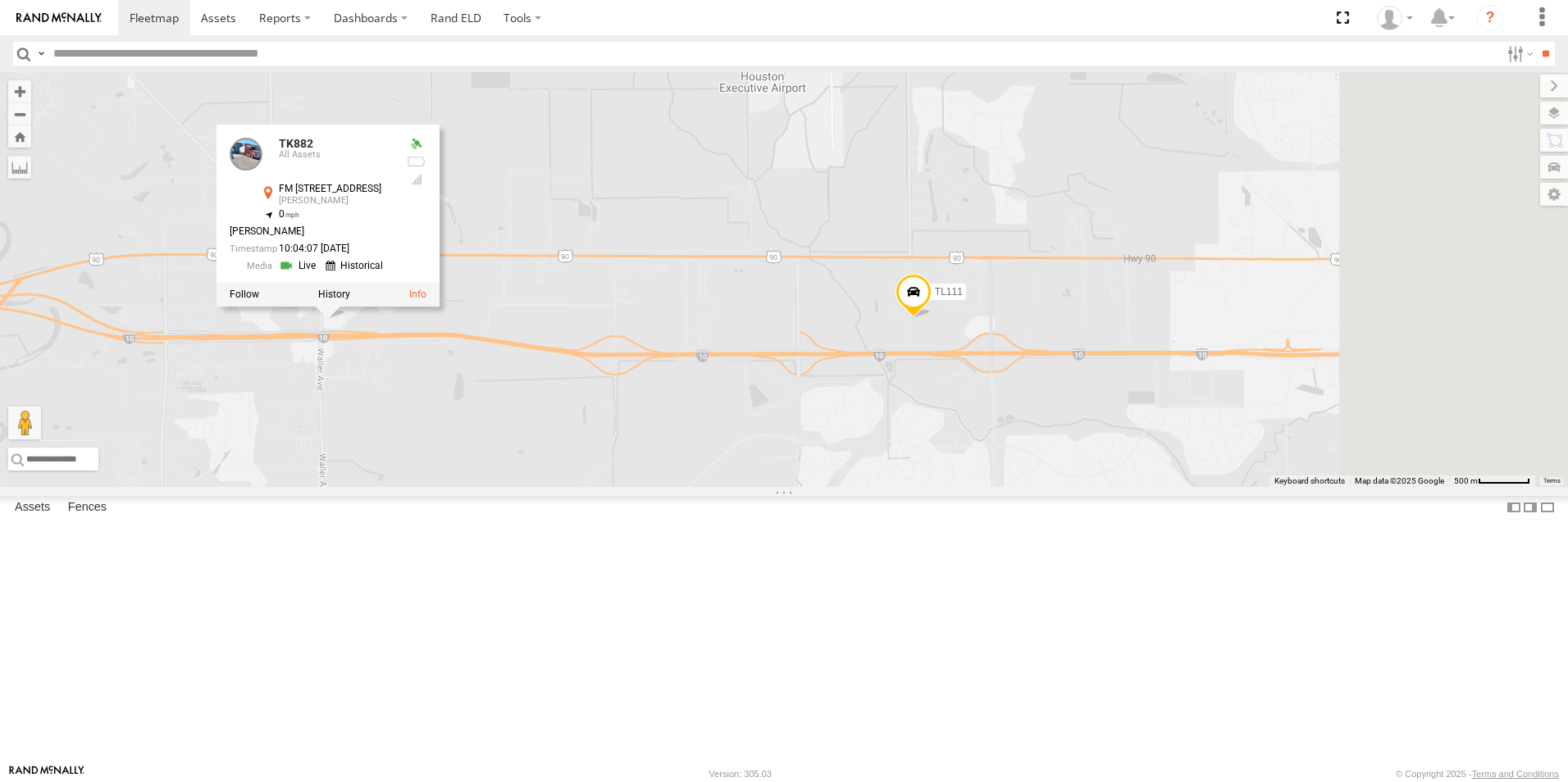
drag, startPoint x: 1062, startPoint y: 419, endPoint x: 853, endPoint y: 406, distance: 209.4
click at [853, 406] on div "TL348 015910002848003 TL132 TL347 TL608 TK421 TL384 TL029 TK221 TK938 TL111 TK8…" at bounding box center [784, 279] width 1568 height 414
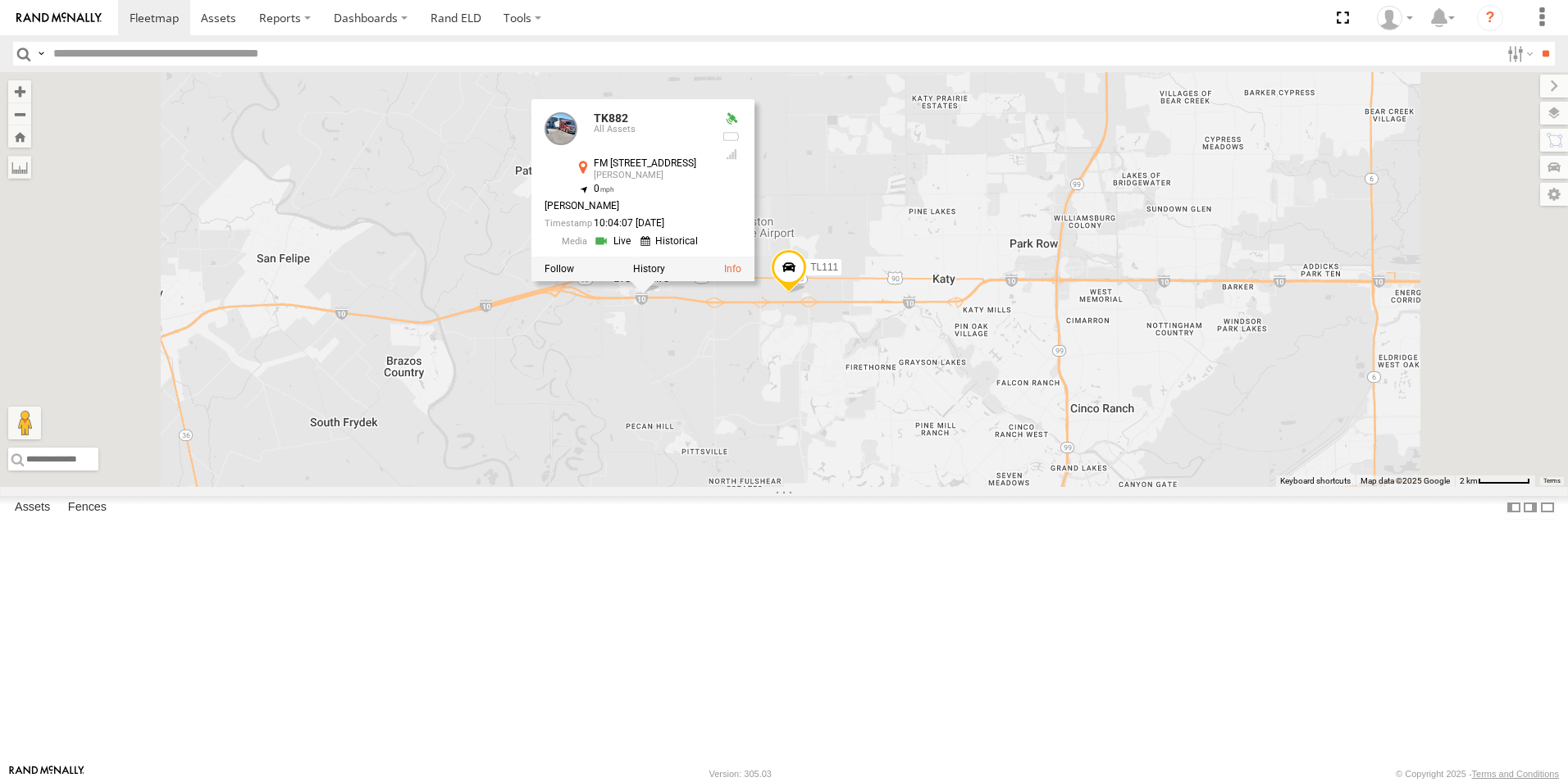
drag, startPoint x: 967, startPoint y: 641, endPoint x: 976, endPoint y: 480, distance: 161.3
click at [976, 480] on div "TL348 015910002848003 TL132 TL347 TL608 TK421 TL384 TL029 TK221 TK938 TL111 TK8…" at bounding box center [784, 279] width 1568 height 414
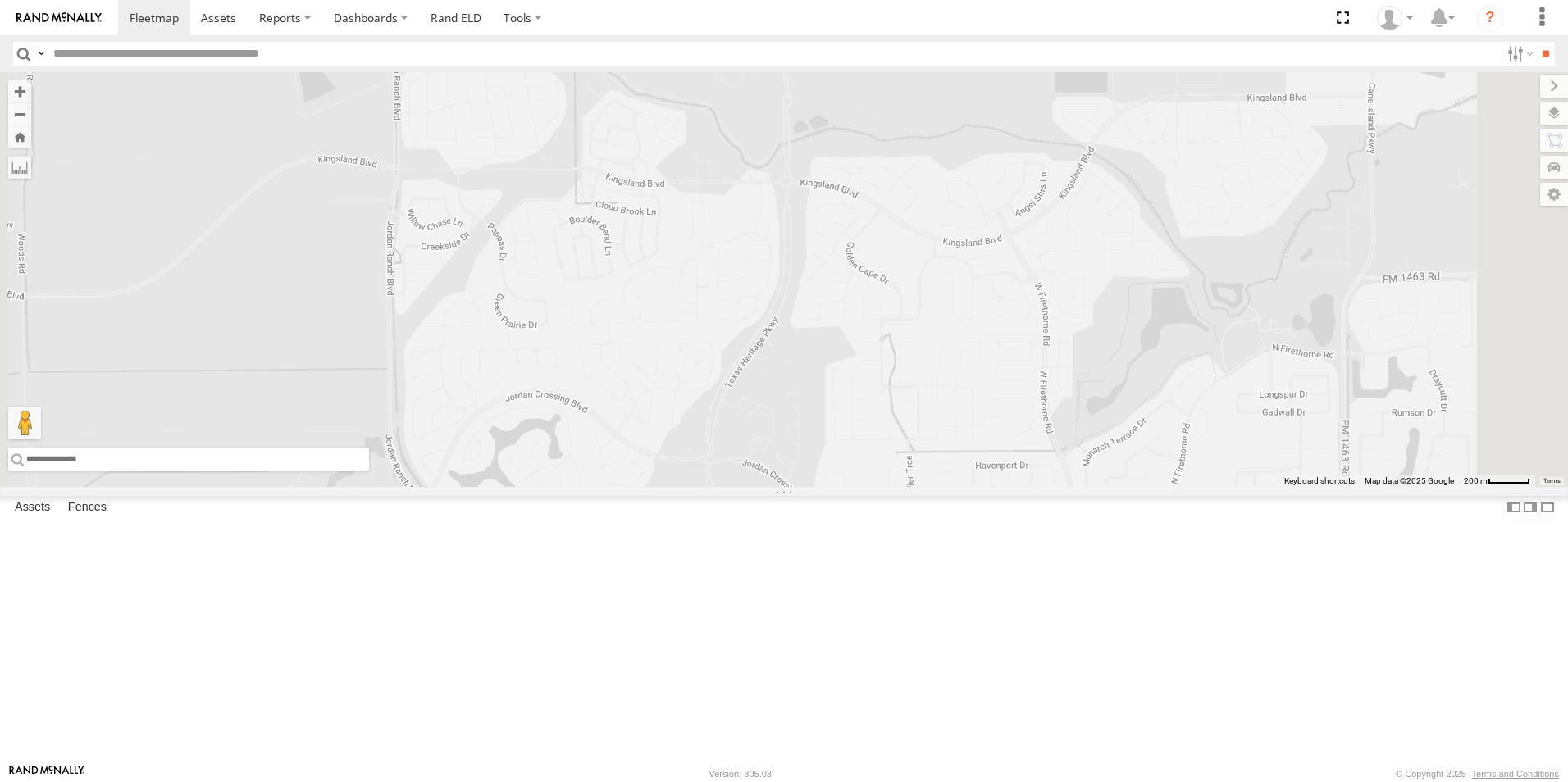
click at [369, 471] on input "text" at bounding box center [188, 459] width 361 height 23
paste input "**********"
click at [369, 471] on input "**********" at bounding box center [188, 459] width 361 height 23
type input "**********"
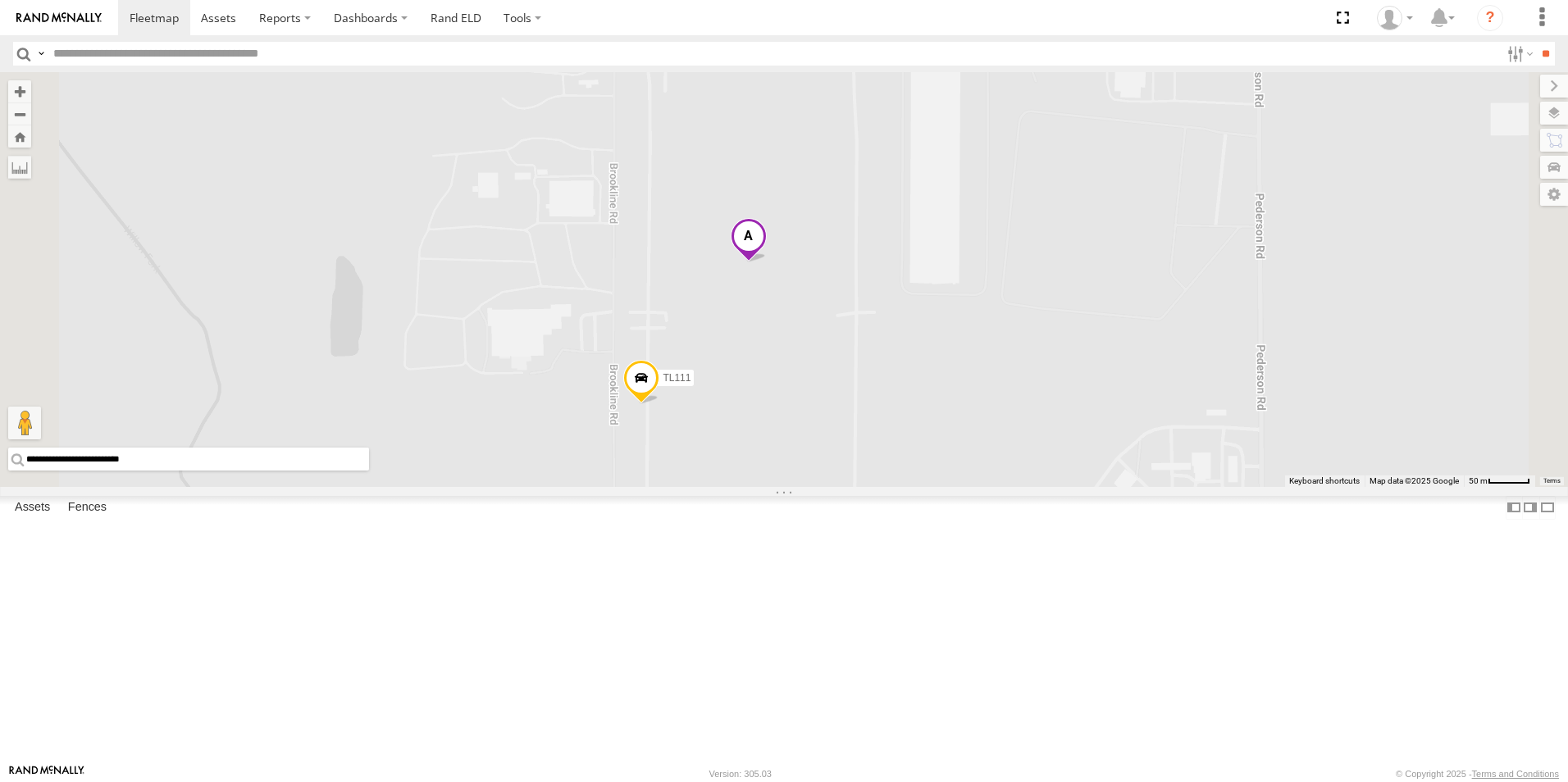
drag, startPoint x: 743, startPoint y: 618, endPoint x: 755, endPoint y: 436, distance: 182.4
click at [755, 436] on div "TL348 015910002848003 TL132 TL347 TL608 TK421 TL384 TL029 TK221 TK938 TL111 TK8…" at bounding box center [784, 279] width 1568 height 414
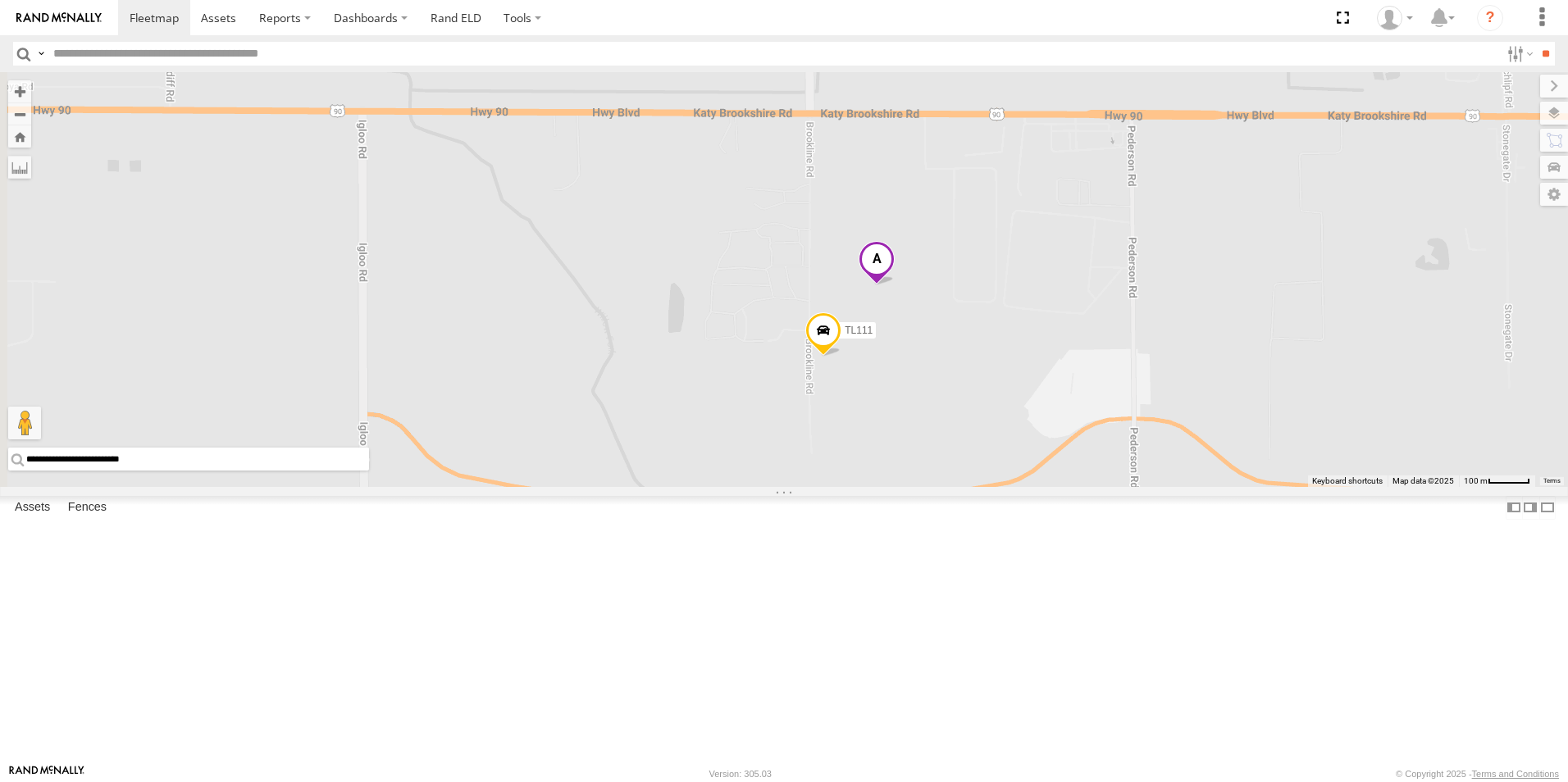
drag, startPoint x: 547, startPoint y: 358, endPoint x: 779, endPoint y: 366, distance: 232.1
click at [779, 366] on div "TL348 015910002848003 TL132 TL347 TL608 TK421 TL384 TL029 TK221 TK938 TL111 TK8…" at bounding box center [784, 279] width 1568 height 414
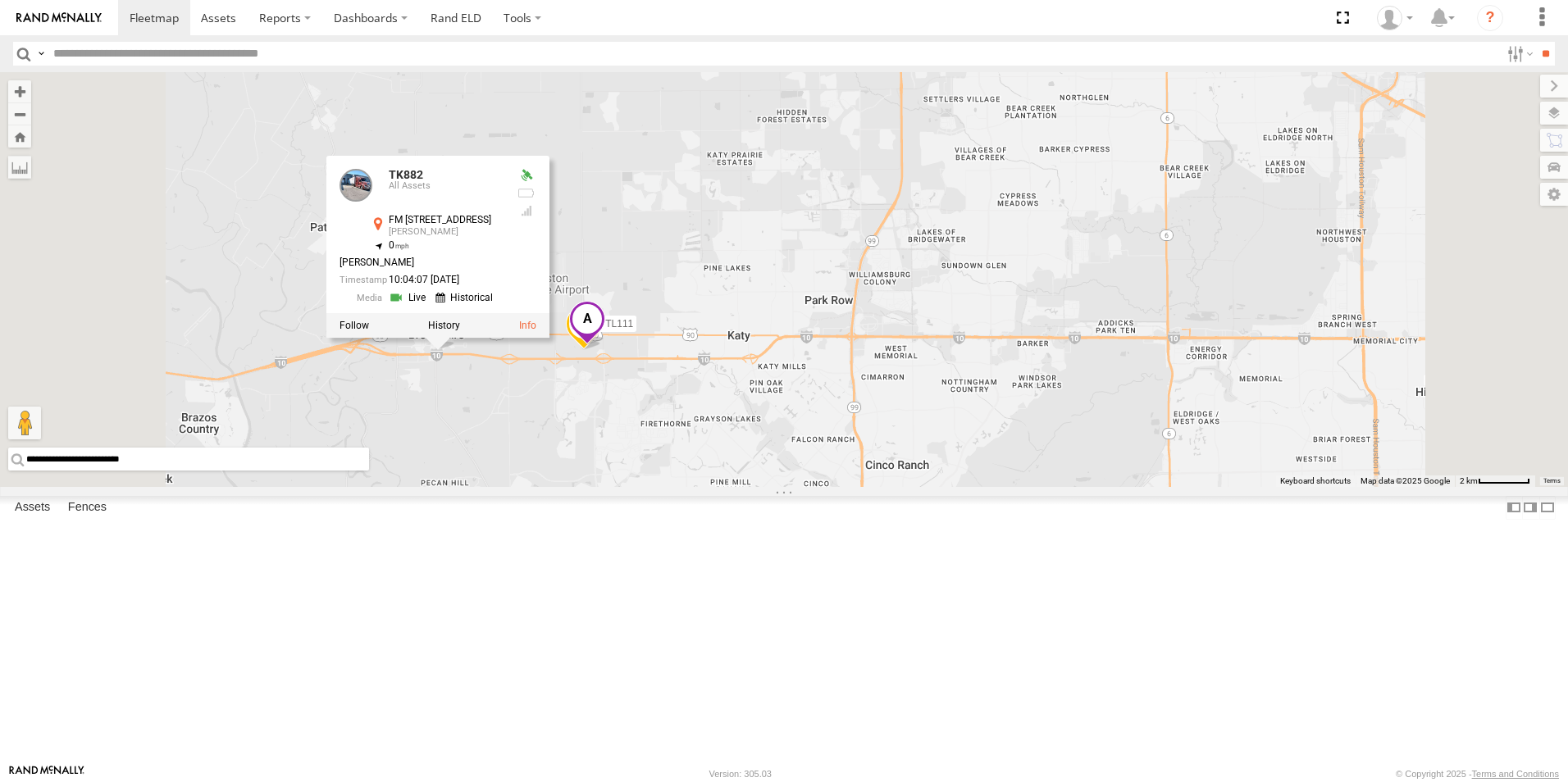
click at [711, 487] on div "TL348 015910002848003 TL132 TL347 TL608 TK421 TL384 TL029 TK221 TK938 TL111 TK8…" at bounding box center [784, 279] width 1568 height 414
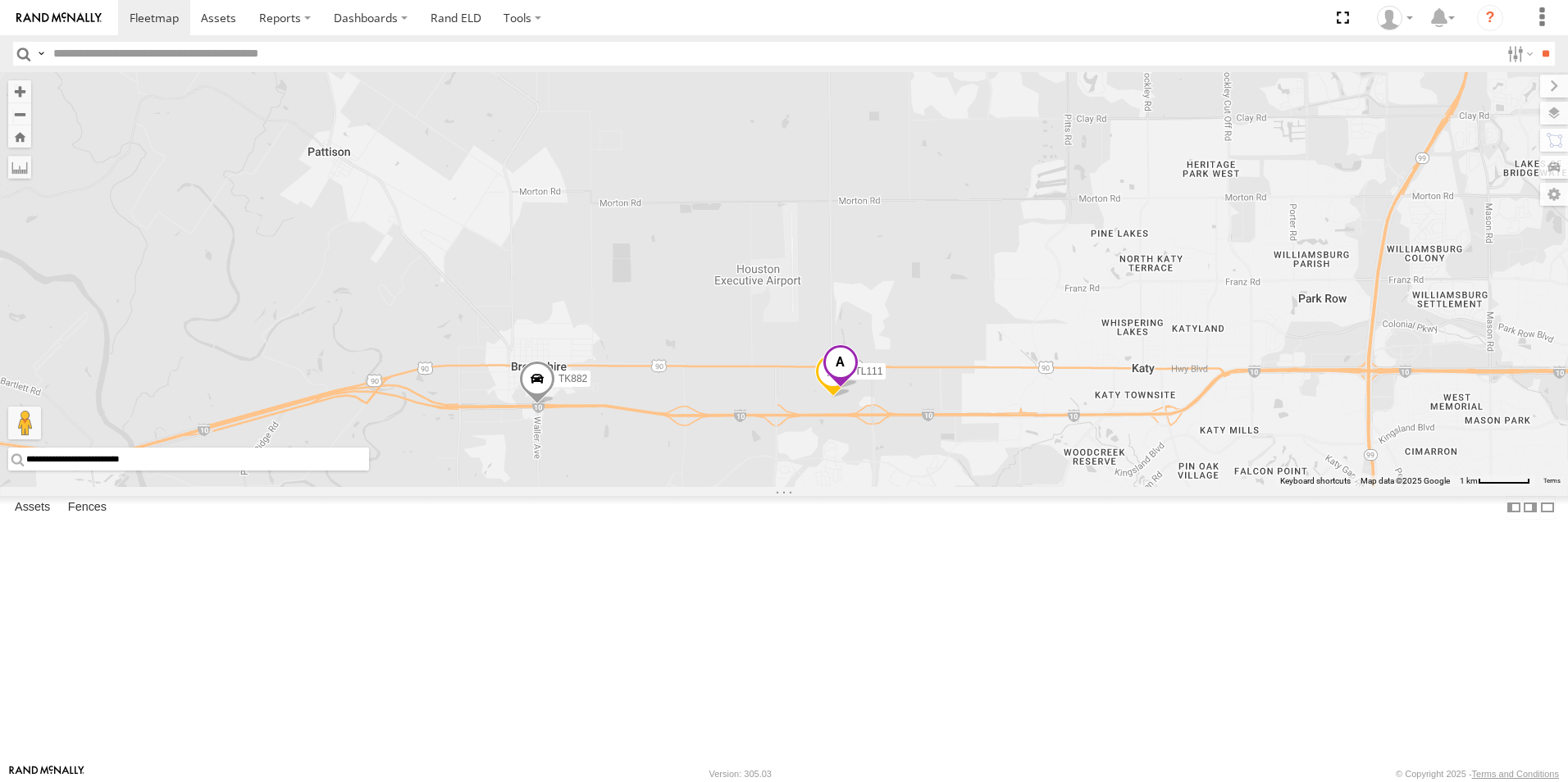
drag, startPoint x: 741, startPoint y: 417, endPoint x: 1039, endPoint y: 224, distance: 355.0
click at [1039, 224] on div "TL348 015910002848003 TL132 TL347 TL608 TK421 TL384 TL029 TK221 TK938 TL111 TK8…" at bounding box center [784, 279] width 1568 height 414
